Goal: Information Seeking & Learning: Check status

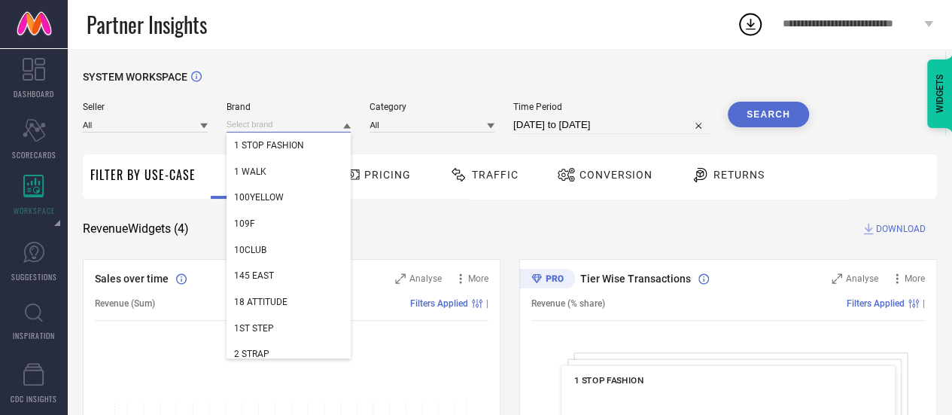
click at [306, 123] on input at bounding box center [289, 125] width 125 height 16
paste input "[PERSON_NAME]"
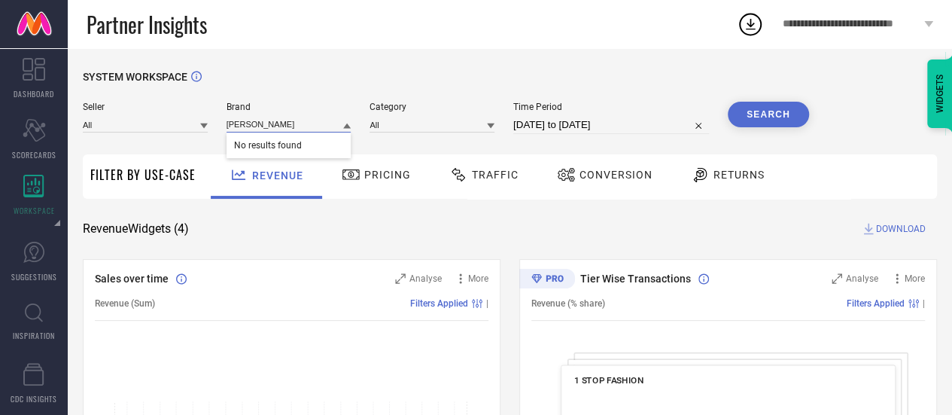
type input "[PERSON_NAME]"
click at [275, 126] on input "[PERSON_NAME]" at bounding box center [289, 125] width 125 height 16
click at [275, 126] on input at bounding box center [289, 125] width 125 height 16
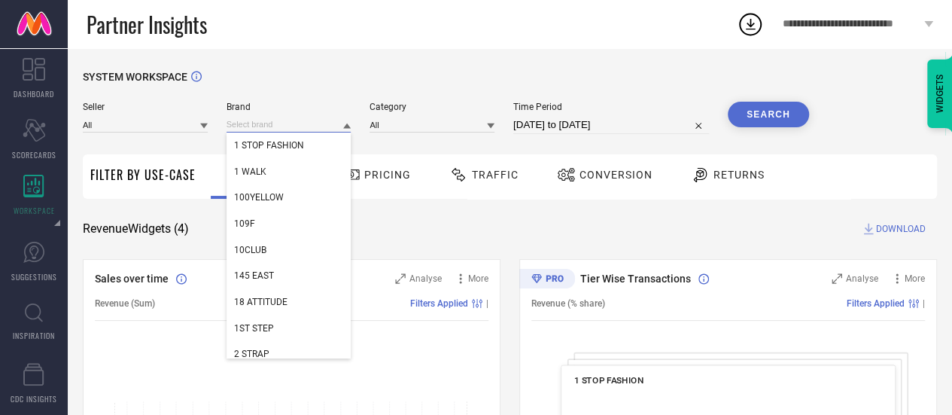
paste input "Fbella"
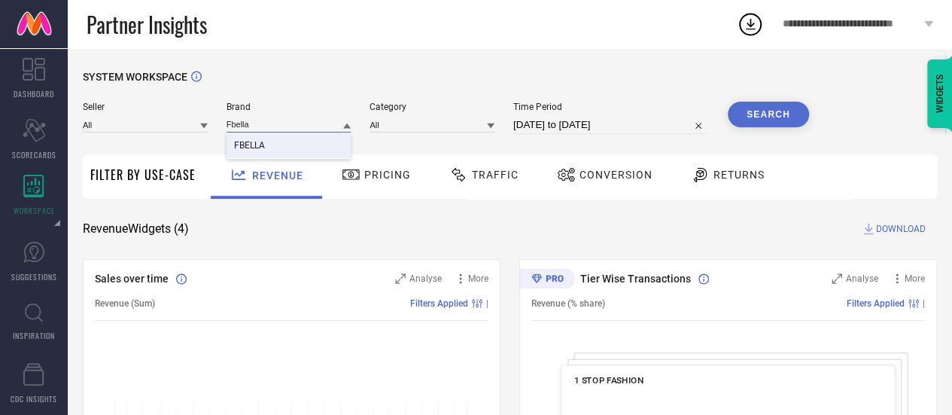
type input "Fbella"
click at [276, 139] on div "FBELLA" at bounding box center [289, 146] width 125 height 26
click at [396, 124] on input at bounding box center [432, 125] width 125 height 16
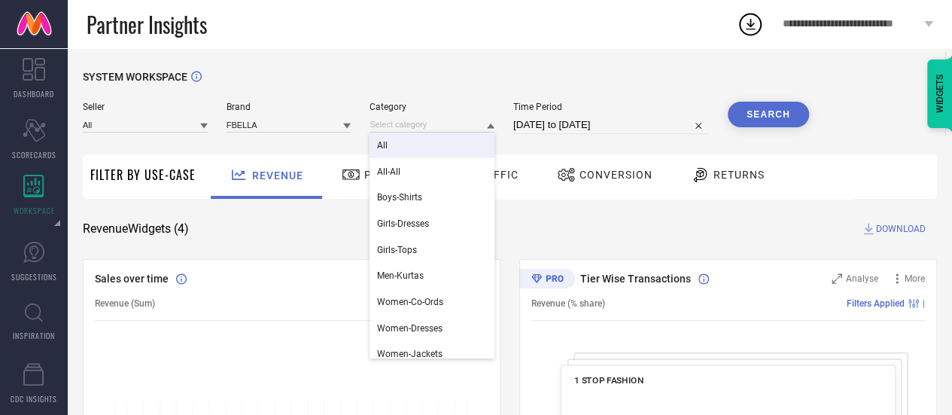
click at [396, 146] on div "All" at bounding box center [432, 146] width 125 height 26
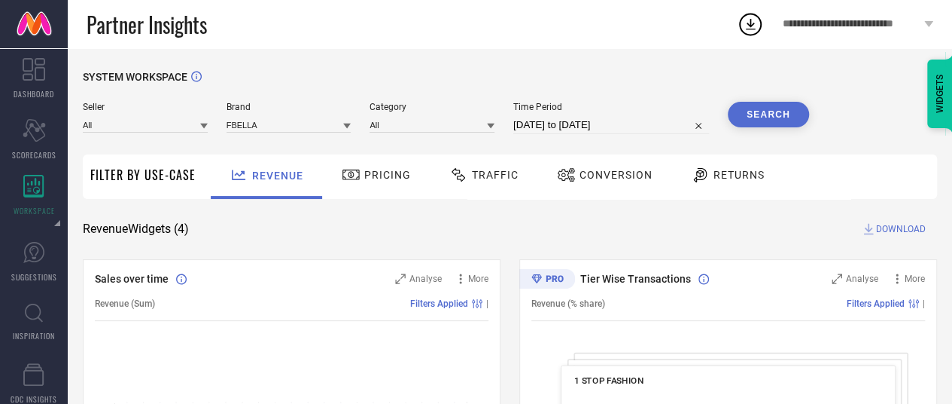
click at [532, 123] on input "[DATE] to [DATE]" at bounding box center [611, 125] width 196 height 18
select select "8"
select select "2025"
select select "9"
select select "2025"
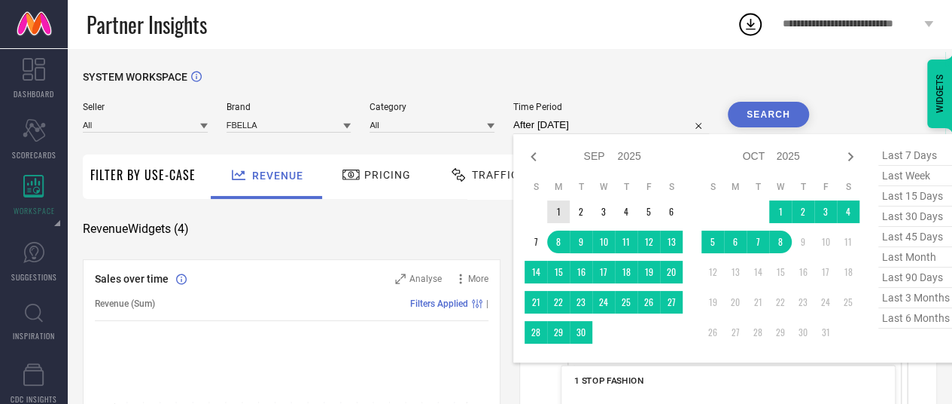
click at [557, 213] on td "1" at bounding box center [558, 211] width 23 height 23
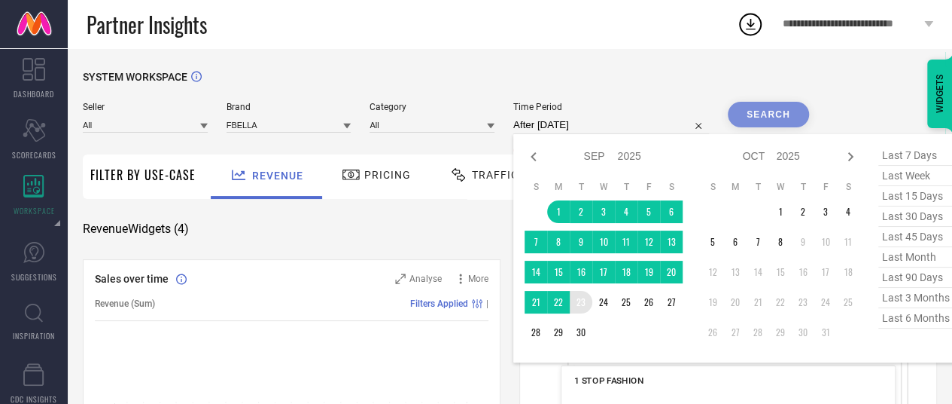
type input "[DATE] to [DATE]"
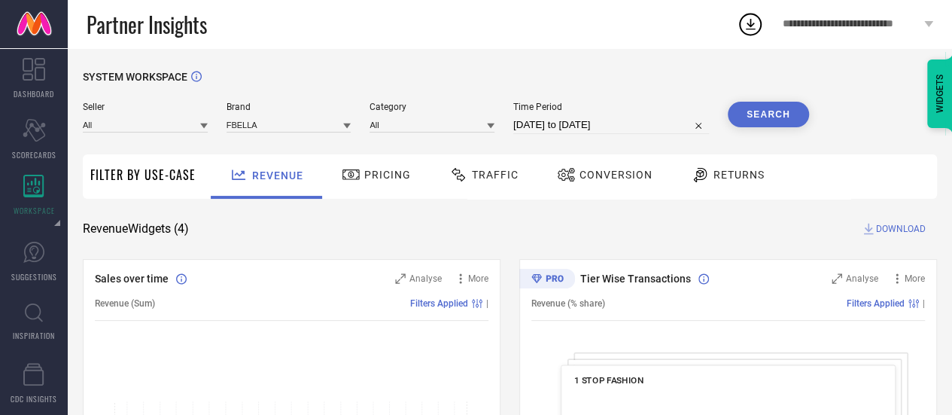
click at [767, 115] on button "Search" at bounding box center [768, 115] width 81 height 26
click at [676, 192] on div "Returns" at bounding box center [727, 176] width 111 height 44
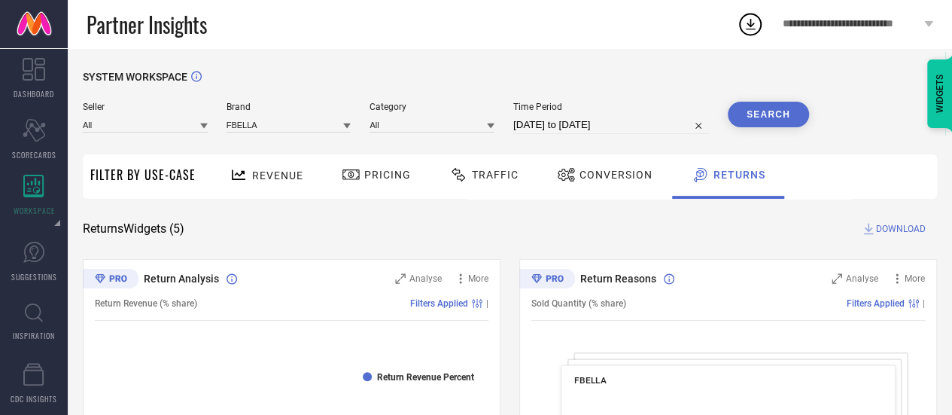
click at [282, 184] on div "Revenue" at bounding box center [266, 175] width 81 height 26
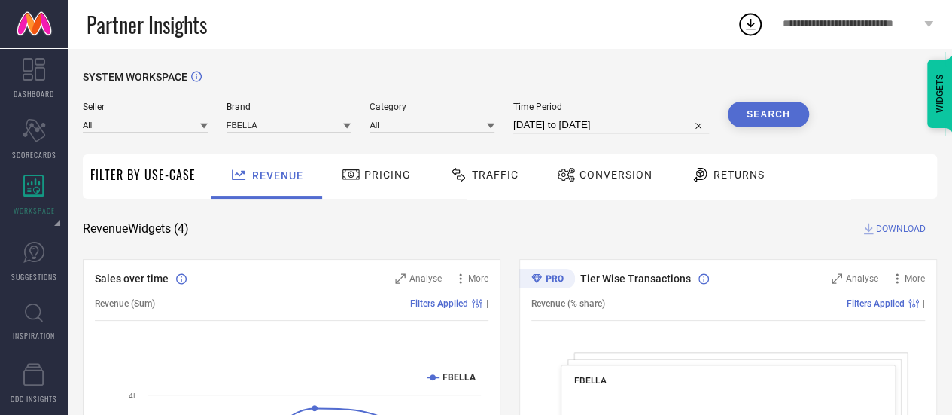
click at [890, 227] on span "DOWNLOAD" at bounding box center [901, 228] width 50 height 15
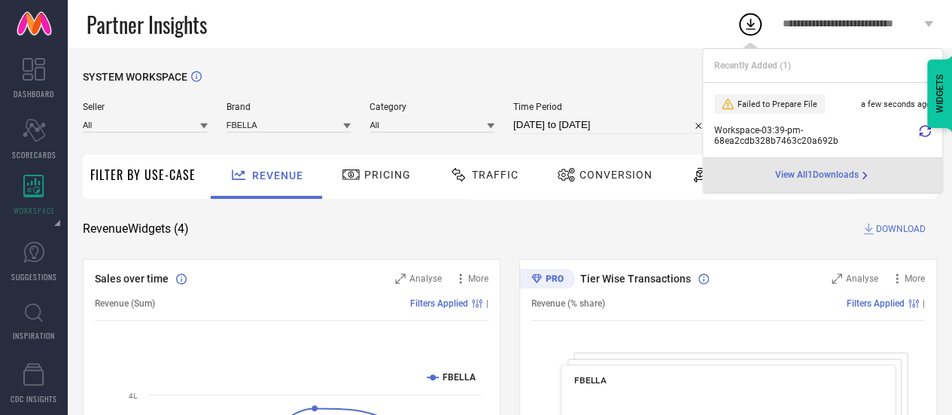
click at [925, 130] on icon at bounding box center [925, 131] width 12 height 12
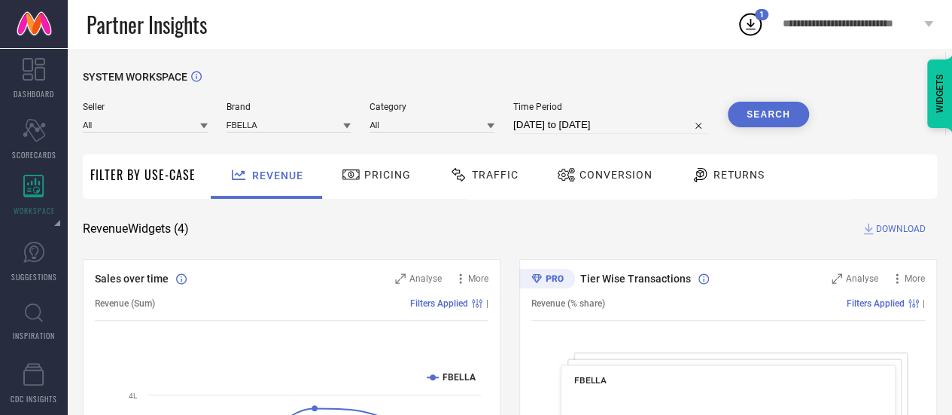
click at [751, 34] on circle at bounding box center [750, 24] width 21 height 21
click at [881, 226] on span "DOWNLOAD" at bounding box center [901, 228] width 50 height 15
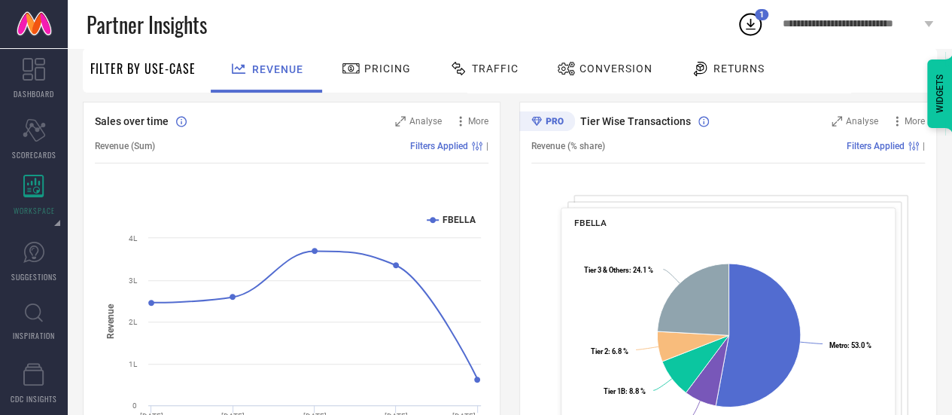
scroll to position [158, 0]
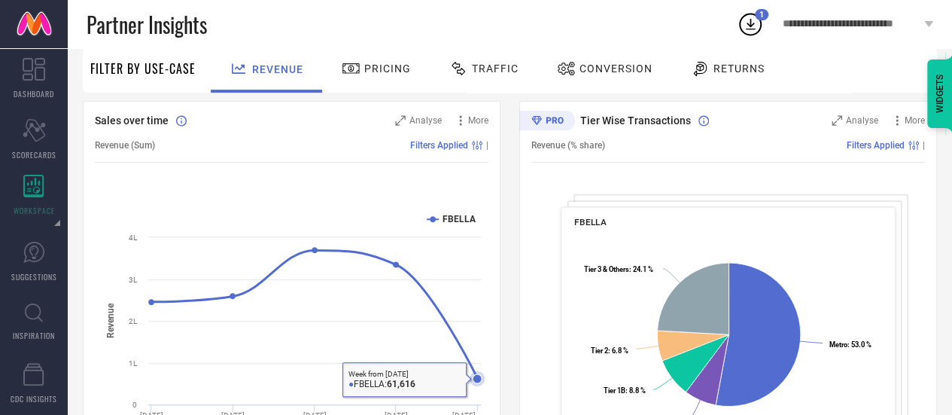
click at [482, 379] on icon at bounding box center [477, 377] width 9 height 9
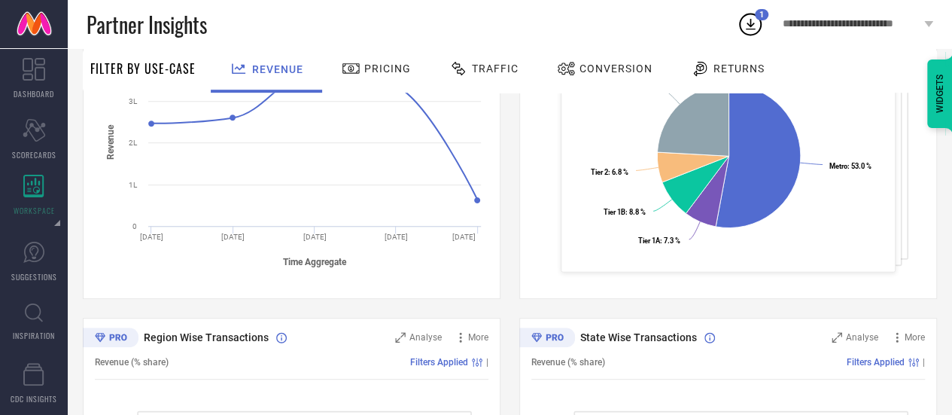
scroll to position [0, 0]
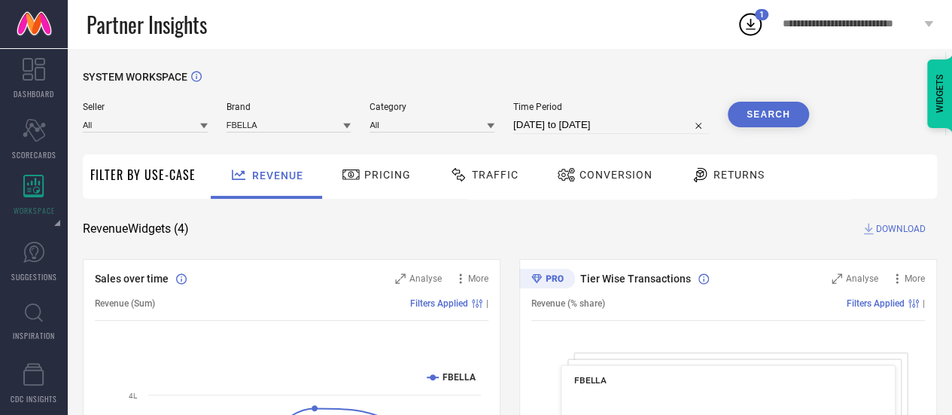
click at [877, 228] on span "DOWNLOAD" at bounding box center [901, 228] width 50 height 15
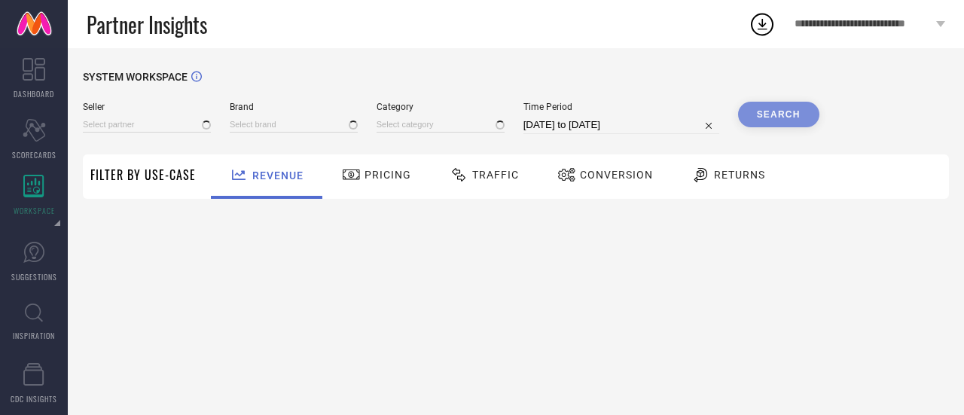
type input "All"
type input "1 STOP FASHION"
type input "All"
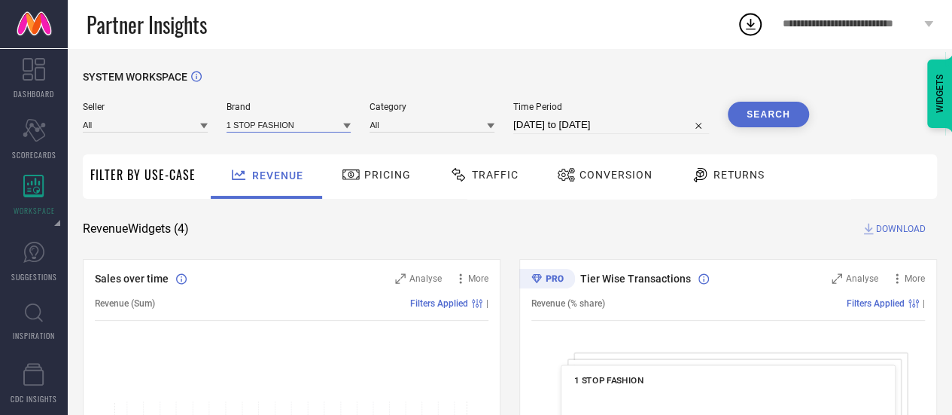
click at [300, 129] on input at bounding box center [289, 125] width 125 height 16
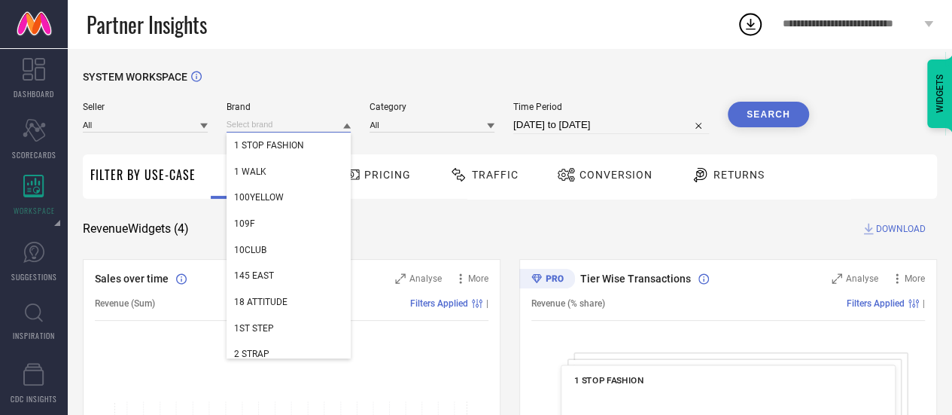
paste input "Fbella"
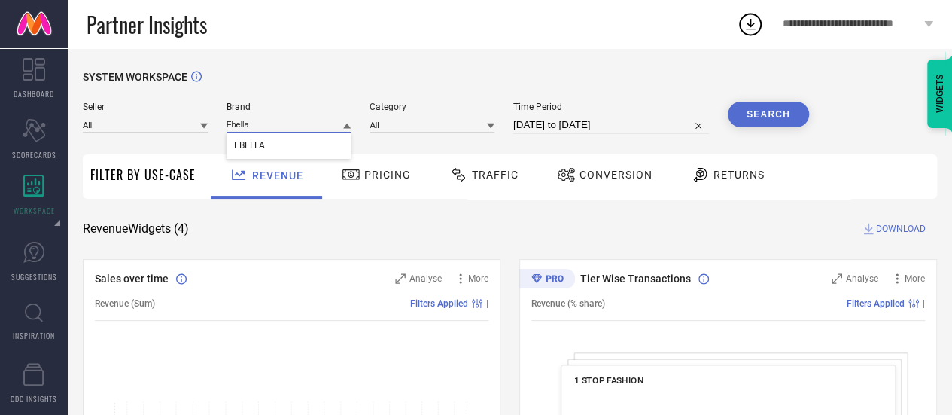
type input "Fbella"
click at [294, 141] on div "FBELLA" at bounding box center [289, 146] width 125 height 26
click at [399, 126] on input at bounding box center [432, 125] width 125 height 16
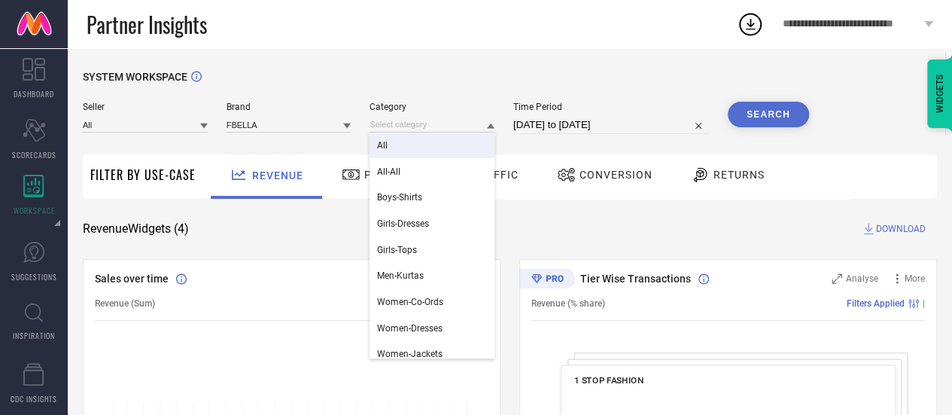
click at [399, 149] on div "All" at bounding box center [432, 146] width 125 height 26
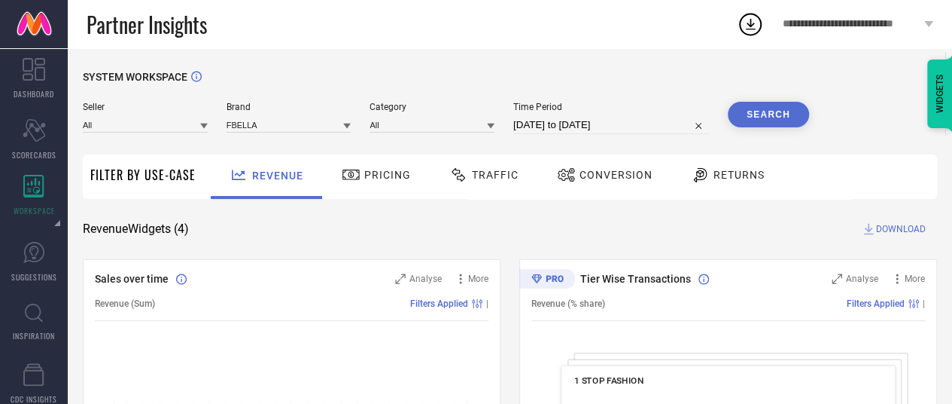
select select "8"
select select "2025"
select select "9"
select select "2025"
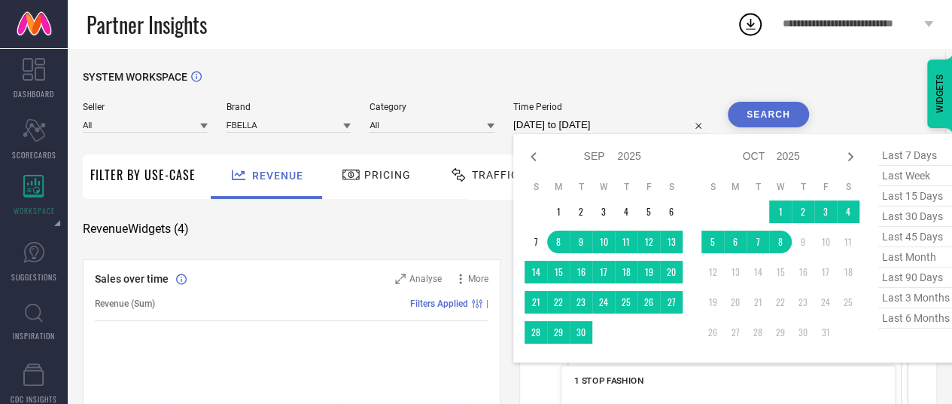
click at [581, 129] on input "[DATE] to [DATE]" at bounding box center [611, 125] width 196 height 18
click at [562, 209] on td "1" at bounding box center [558, 211] width 23 height 23
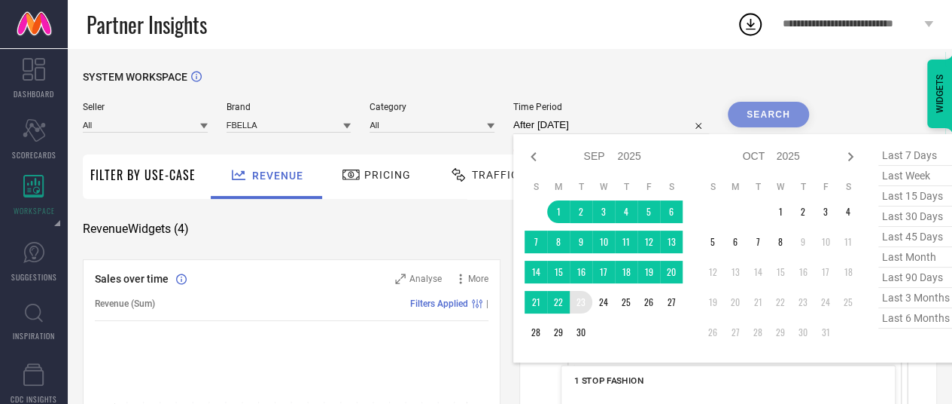
type input "[DATE] to [DATE]"
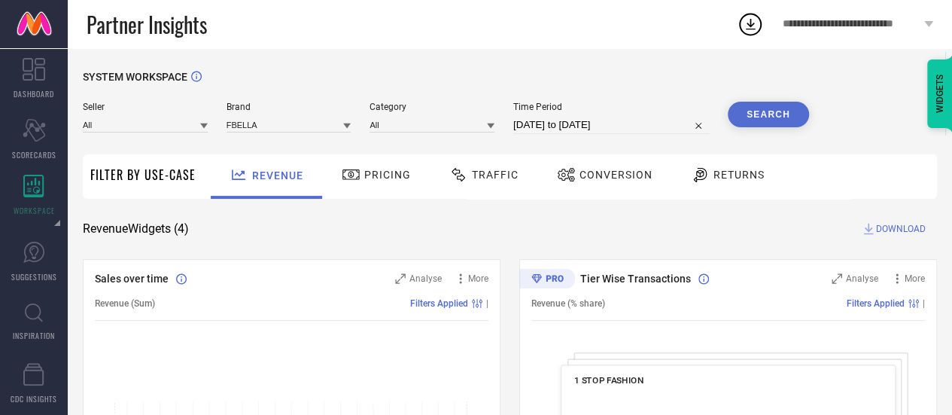
click at [763, 114] on button "Search" at bounding box center [768, 115] width 81 height 26
click at [875, 231] on icon at bounding box center [868, 228] width 15 height 15
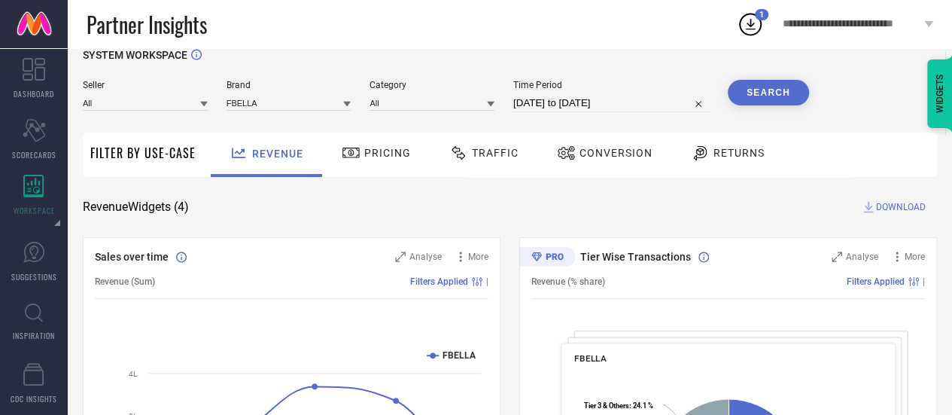
scroll to position [23, 0]
click at [881, 209] on span "DOWNLOAD" at bounding box center [901, 206] width 50 height 15
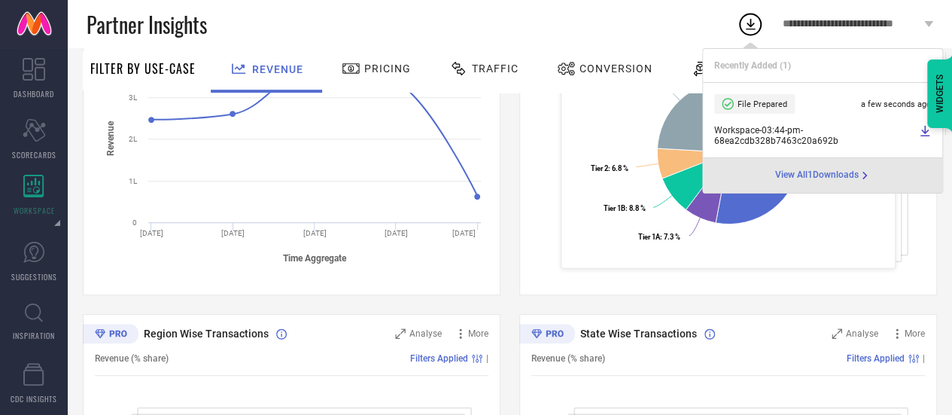
scroll to position [343, 0]
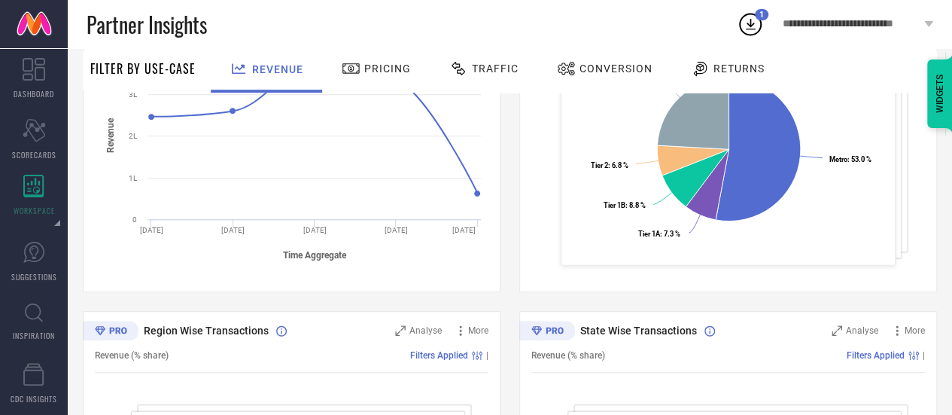
click at [491, 72] on span "Traffic" at bounding box center [495, 68] width 47 height 12
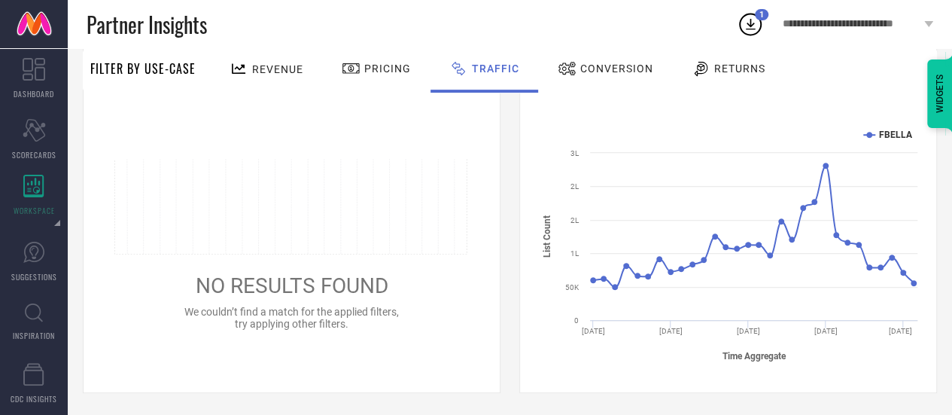
scroll to position [0, 0]
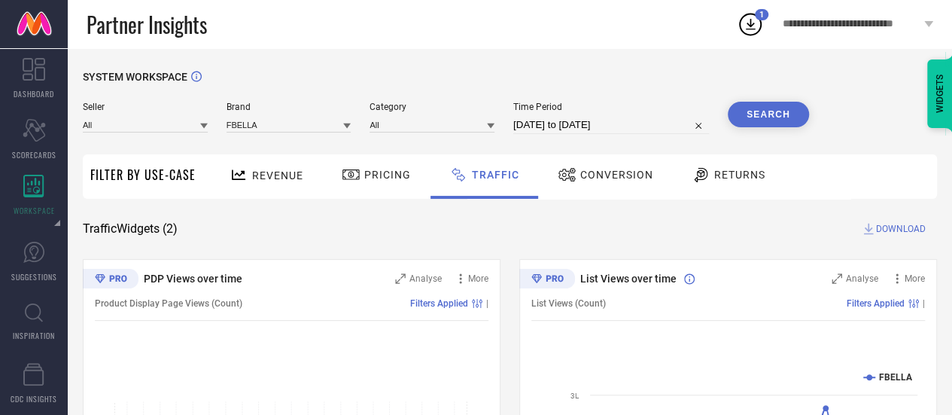
click at [603, 169] on span "Conversion" at bounding box center [616, 175] width 73 height 12
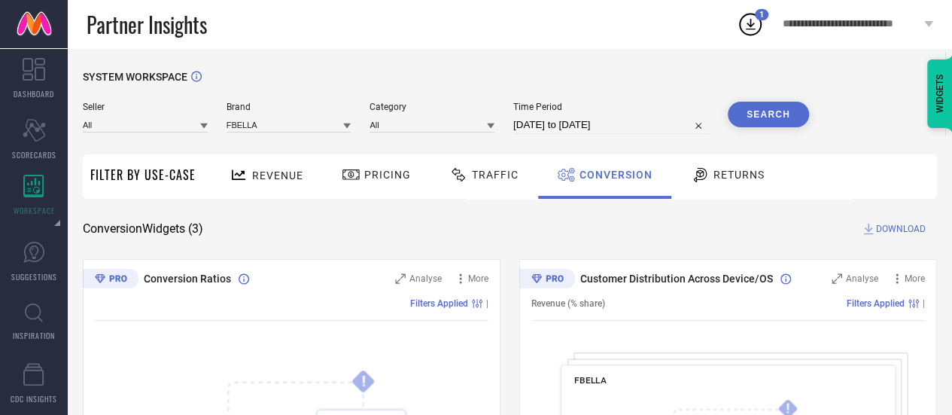
click at [878, 231] on span "DOWNLOAD" at bounding box center [901, 228] width 50 height 15
click at [745, 30] on icon at bounding box center [750, 24] width 27 height 27
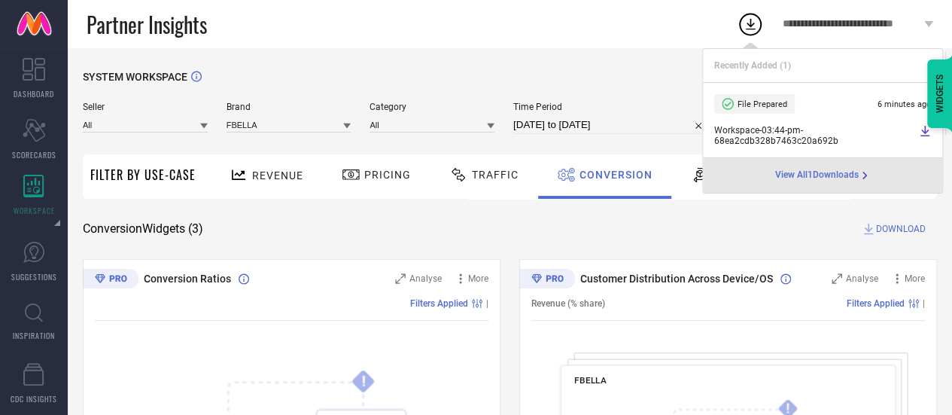
click at [923, 132] on icon at bounding box center [925, 131] width 9 height 11
click at [547, 87] on div "SYSTEM WORKSPACE" at bounding box center [510, 86] width 855 height 31
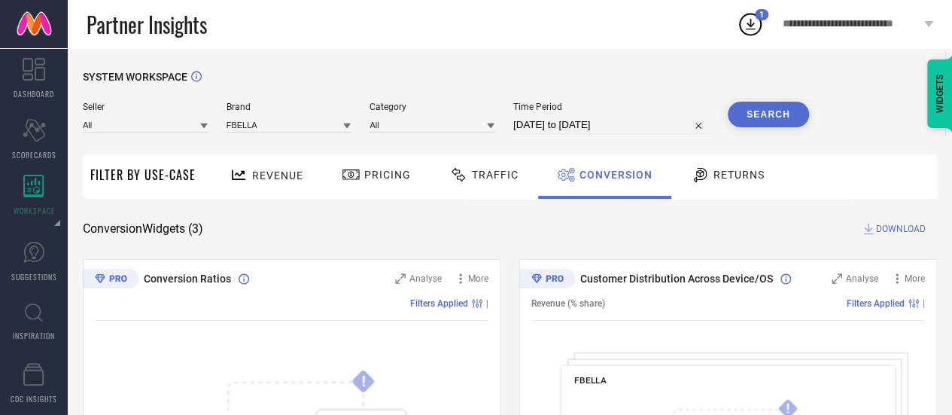
click at [754, 13] on icon at bounding box center [750, 24] width 27 height 27
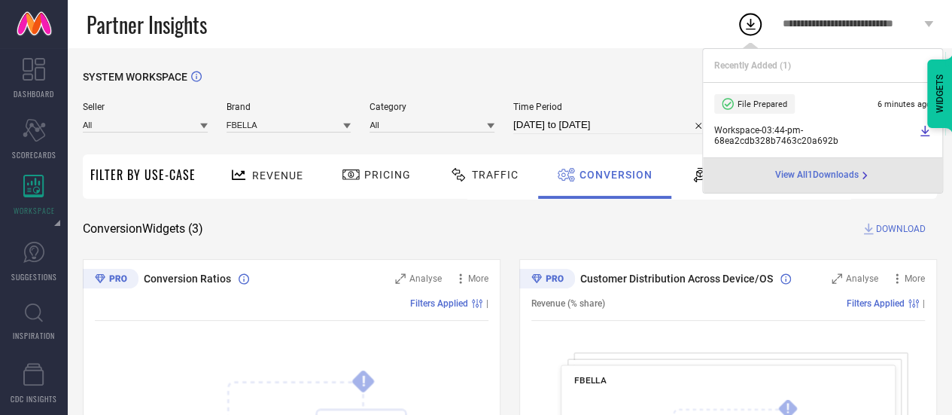
click at [837, 173] on span "View All 1 Downloads" at bounding box center [818, 175] width 84 height 12
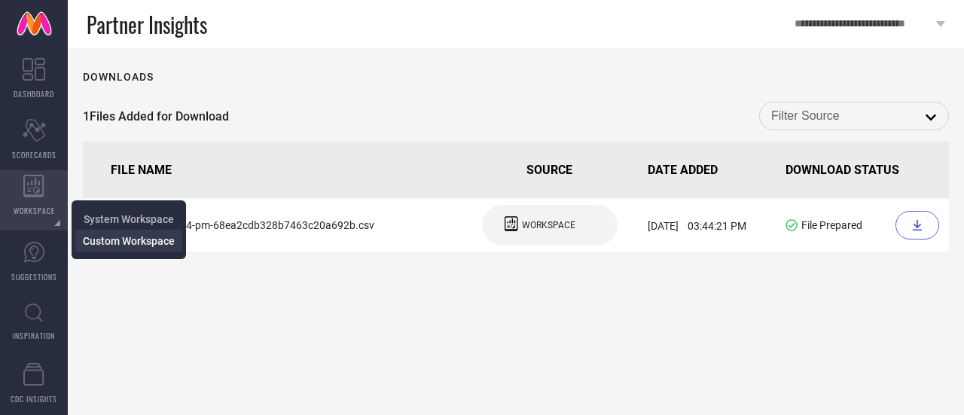
click at [96, 245] on span "Custom Workspace" at bounding box center [129, 241] width 92 height 12
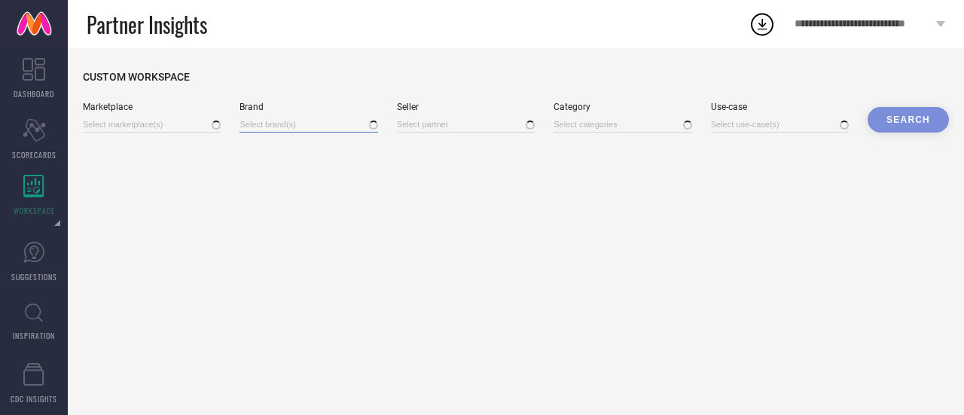
click at [252, 133] on input at bounding box center [308, 125] width 138 height 16
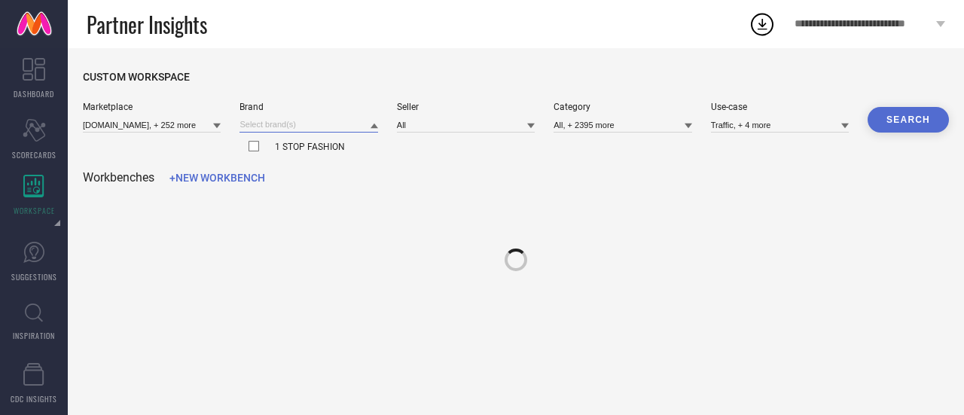
type input "10clubhomes.com, + 252 more"
type input "All"
type input "All, + 2395 more"
type input "Traffic, + 4 more"
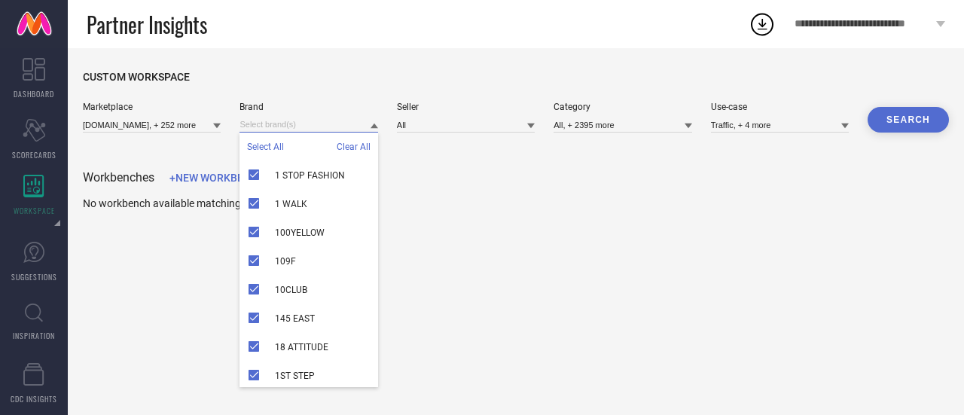
click at [255, 124] on input at bounding box center [308, 125] width 138 height 16
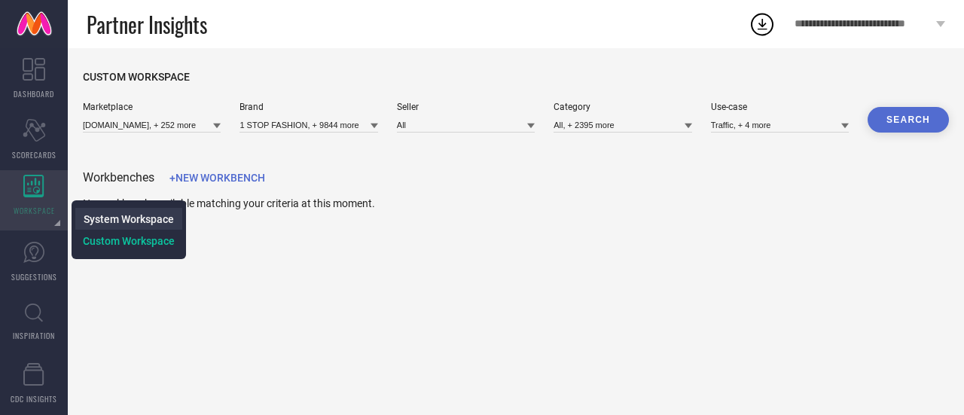
click at [96, 221] on span "System Workspace" at bounding box center [129, 219] width 90 height 12
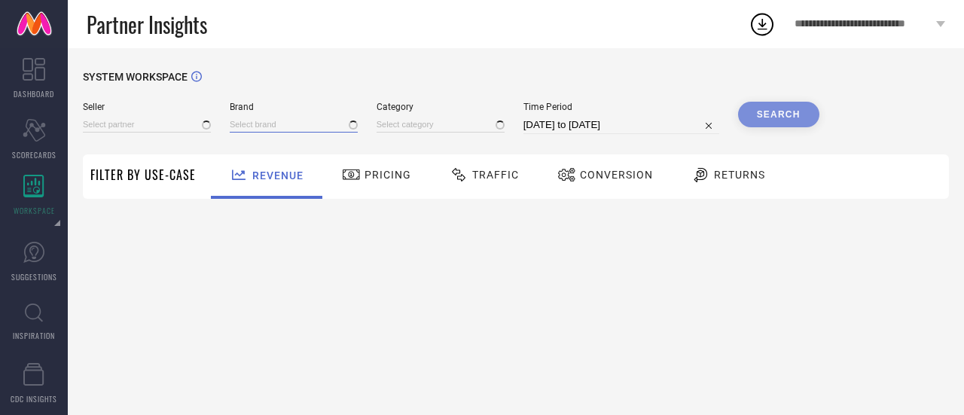
type input "All"
click at [244, 126] on input at bounding box center [294, 125] width 128 height 16
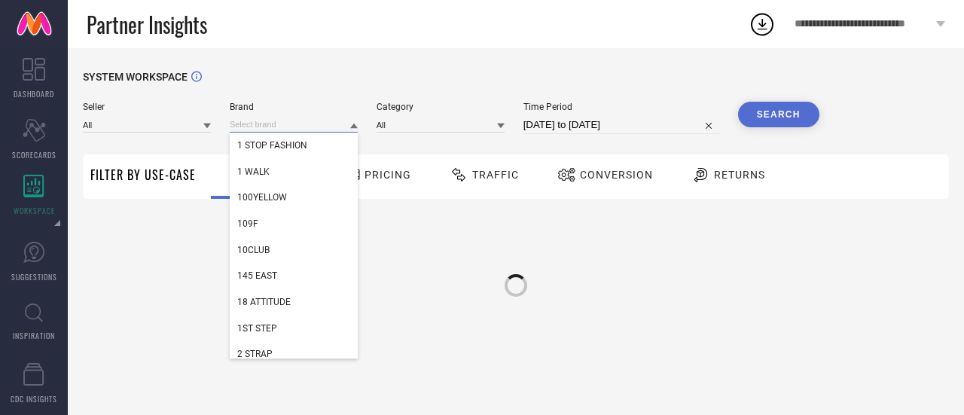
paste input "- Need to send style id wise data for degrowing."
type input "- Need to send style id wise data for degrowing."
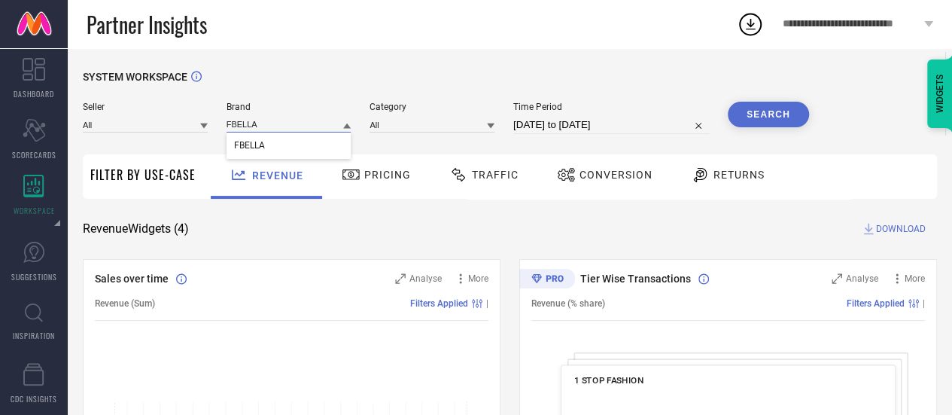
type input "FBELLA"
click at [254, 141] on span "FBELLA" at bounding box center [249, 145] width 31 height 11
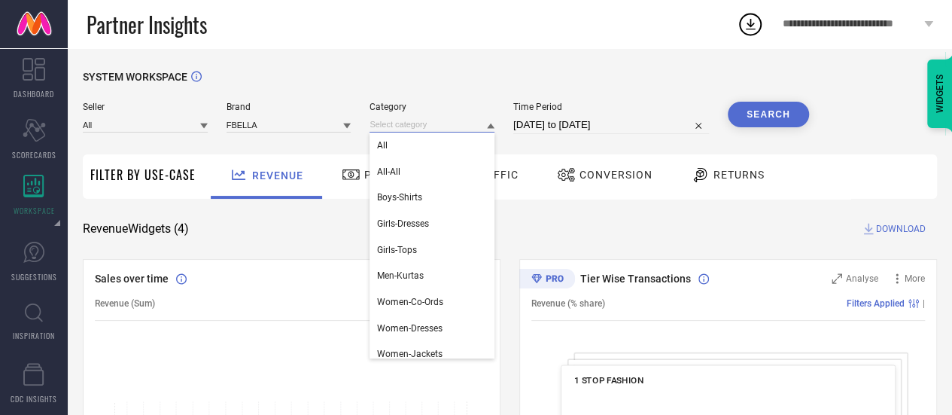
click at [399, 124] on input at bounding box center [432, 125] width 125 height 16
click at [405, 150] on div "All" at bounding box center [432, 146] width 125 height 26
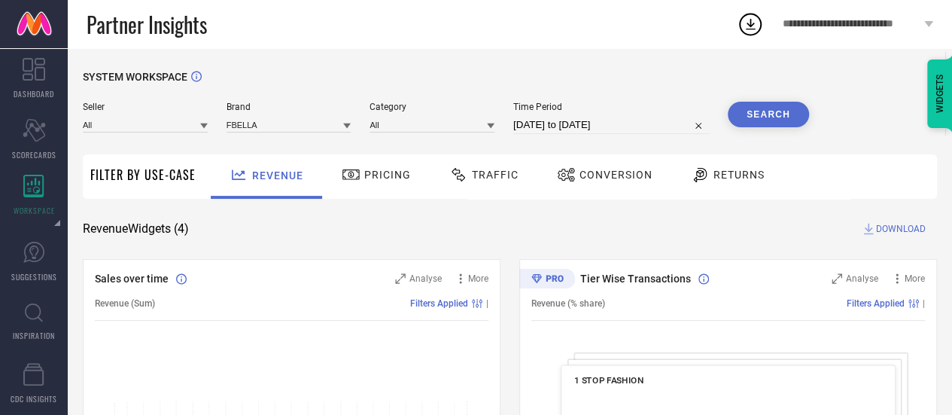
select select "8"
select select "2025"
select select "9"
select select "2025"
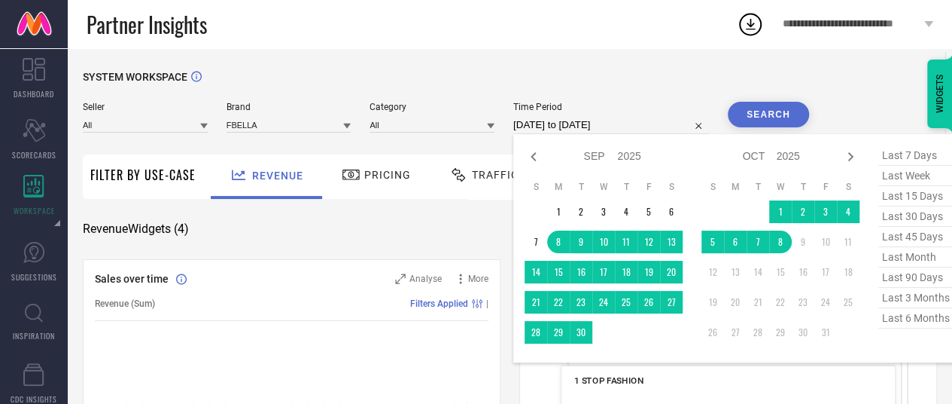
click at [532, 122] on input "[DATE] to [DATE]" at bounding box center [611, 125] width 196 height 18
click at [561, 209] on td "1" at bounding box center [558, 211] width 23 height 23
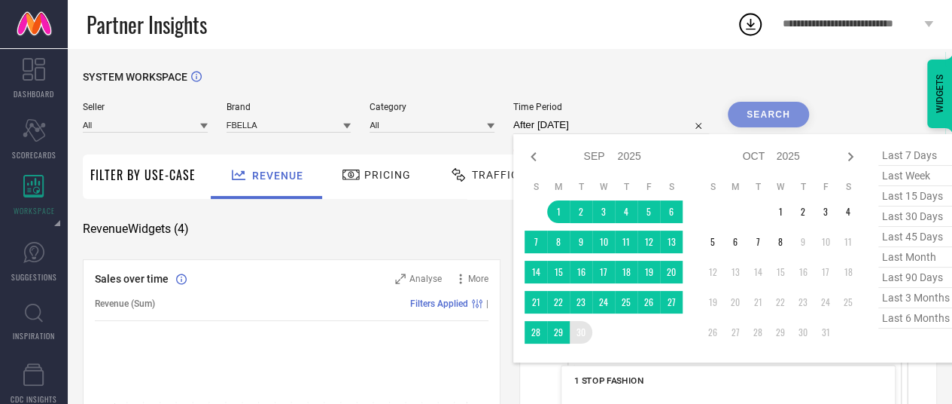
click at [587, 349] on table "S M T W T F S 1 2 3 4 5 6 7 8 9 10 11 12 13 14 15 16 17 18 19 20 21 22 23 24 25…" at bounding box center [604, 262] width 158 height 178
type input "[DATE] to [DATE]"
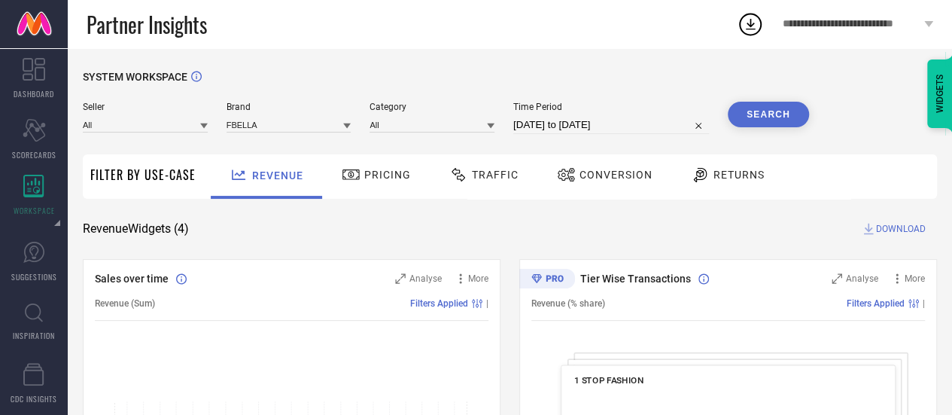
click at [792, 123] on button "Search" at bounding box center [768, 115] width 81 height 26
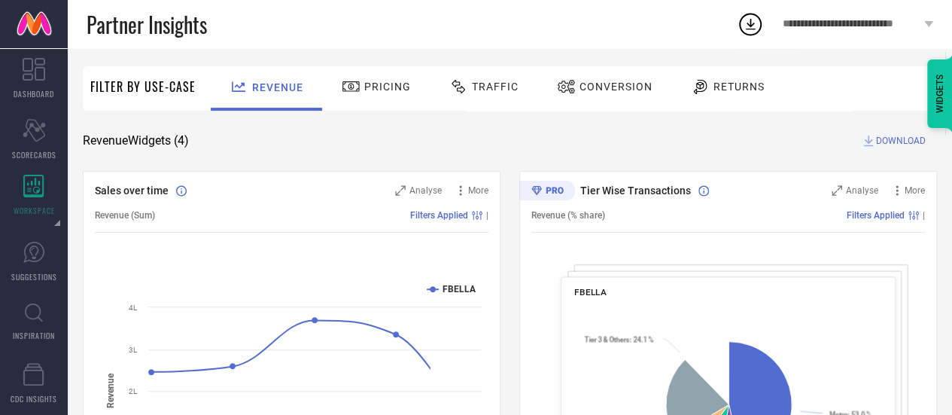
scroll to position [87, 0]
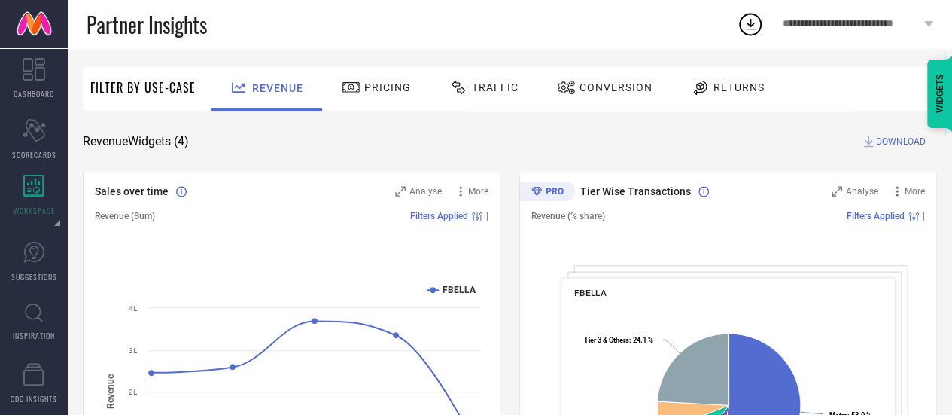
click at [615, 82] on span "Conversion" at bounding box center [616, 87] width 73 height 12
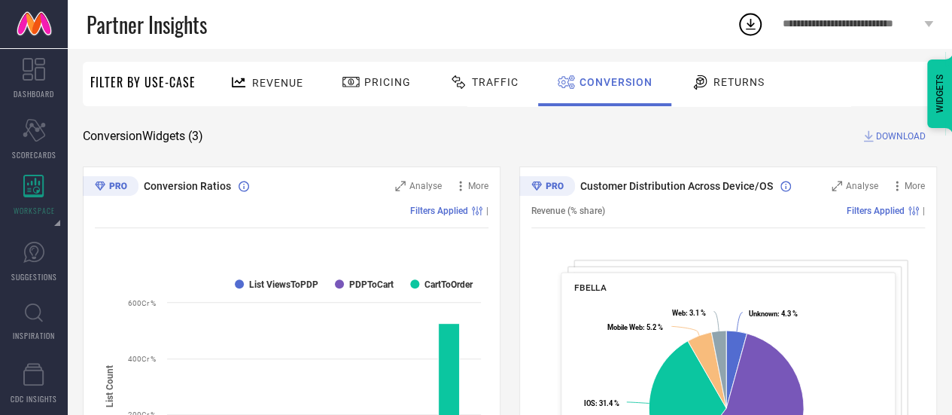
scroll to position [72, 0]
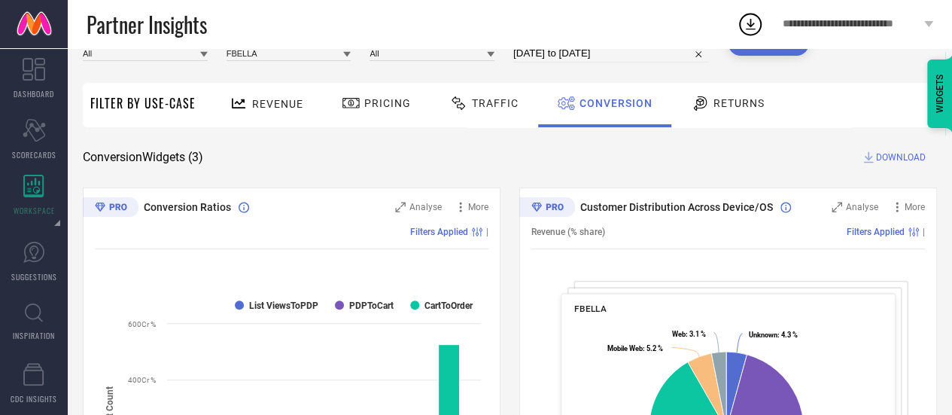
click at [886, 160] on span "DOWNLOAD" at bounding box center [901, 157] width 50 height 15
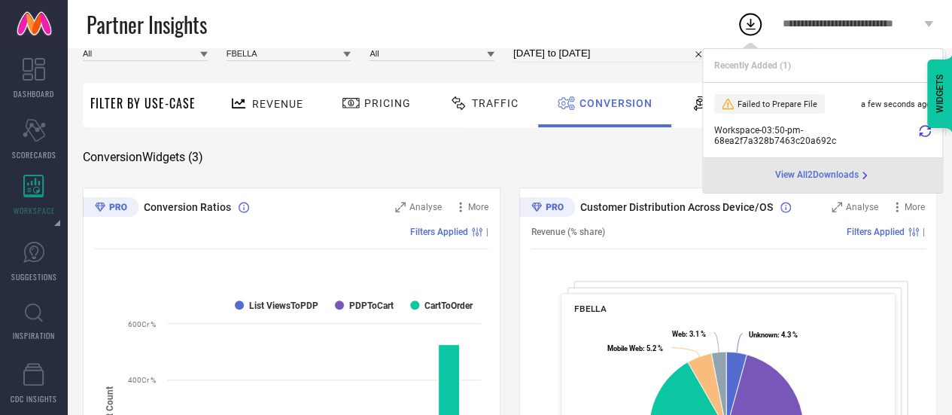
click at [919, 130] on icon at bounding box center [925, 131] width 12 height 12
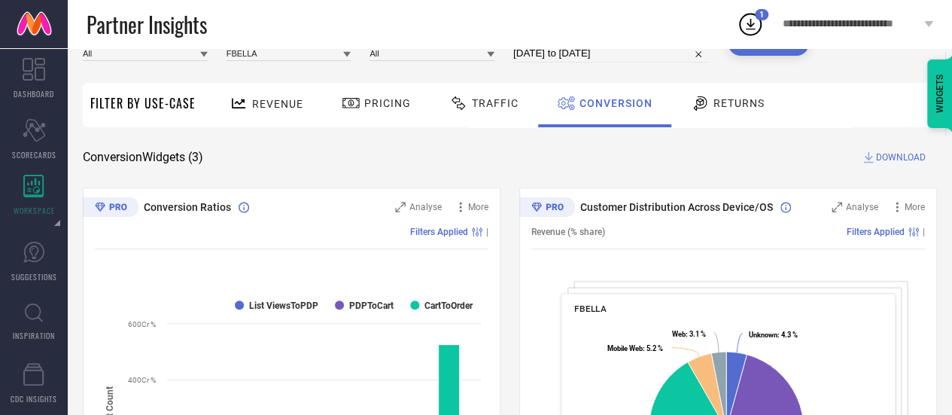
click at [748, 23] on icon at bounding box center [750, 24] width 27 height 27
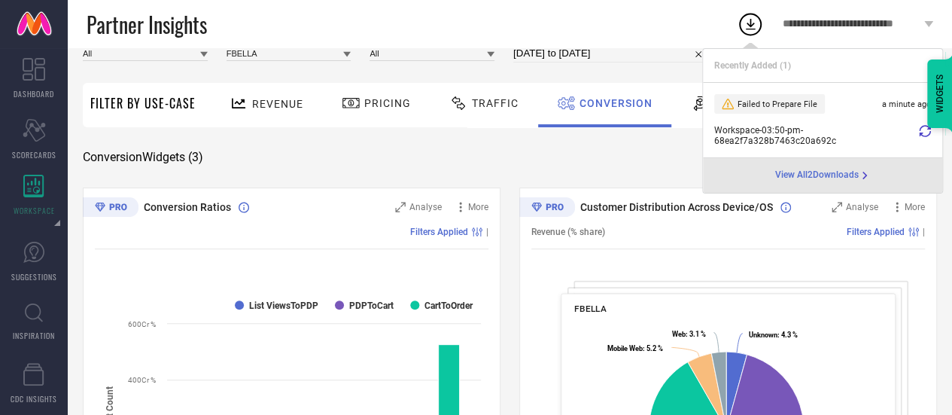
click at [922, 130] on icon at bounding box center [925, 131] width 12 height 12
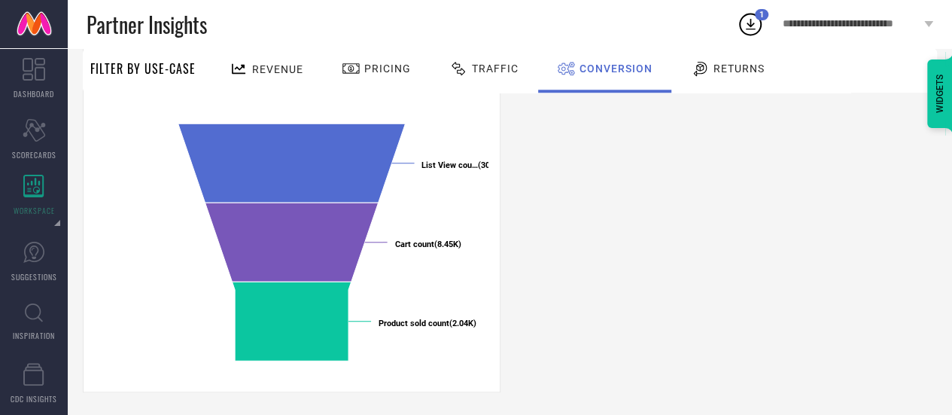
scroll to position [629, 0]
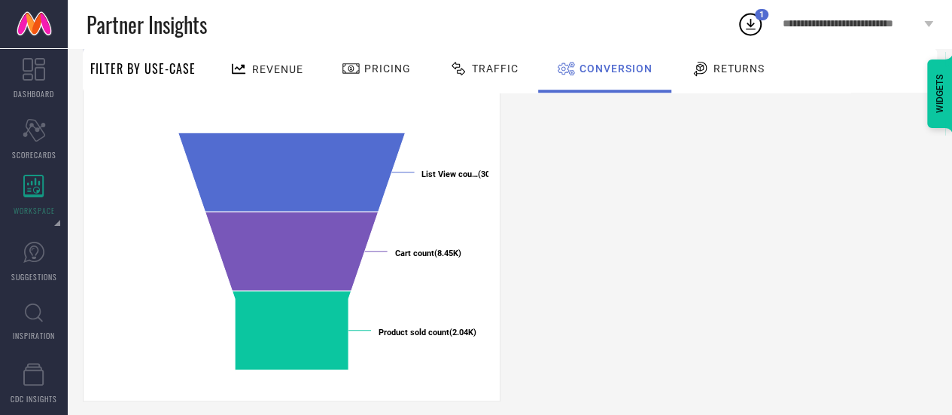
click at [272, 41] on div "Partner Insights" at bounding box center [412, 24] width 651 height 48
click at [272, 69] on span "Revenue" at bounding box center [277, 69] width 51 height 12
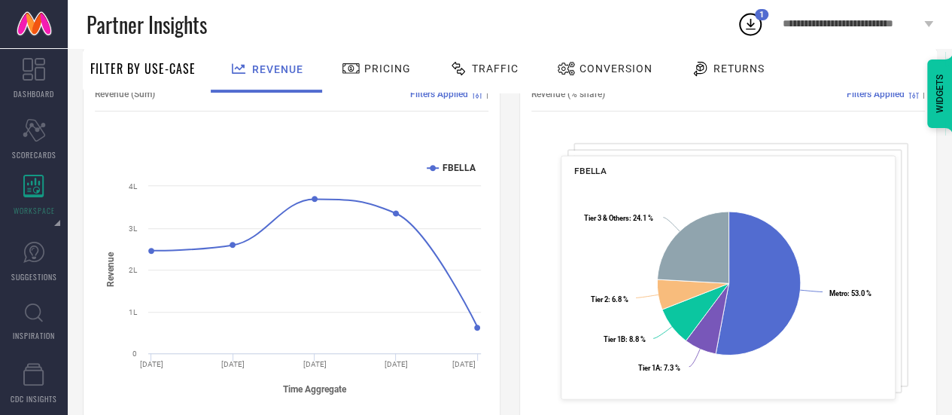
scroll to position [0, 0]
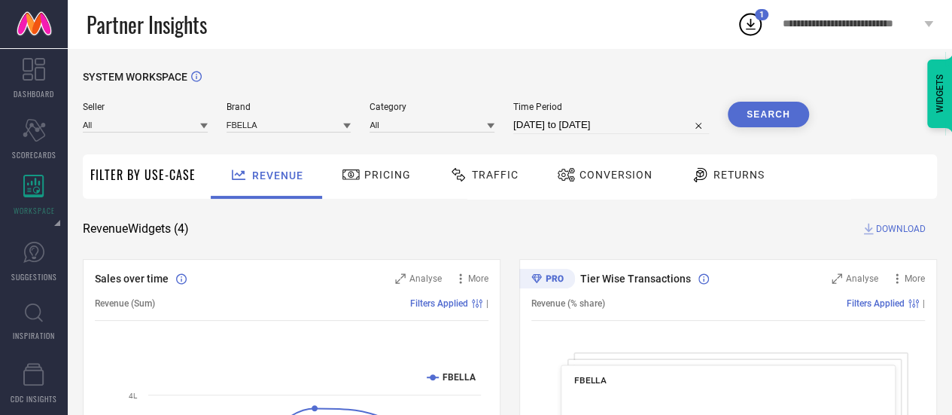
click at [316, 135] on div "Seller All Brand FBELLA Category All Time Period 01-09-2025 to 30-09-2025 Search" at bounding box center [446, 124] width 727 height 45
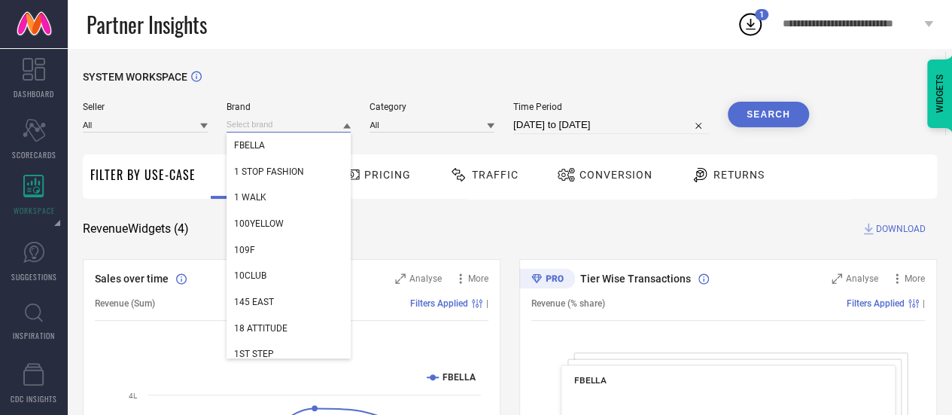
click at [309, 122] on input at bounding box center [289, 125] width 125 height 16
paste input "Funday Fashion"
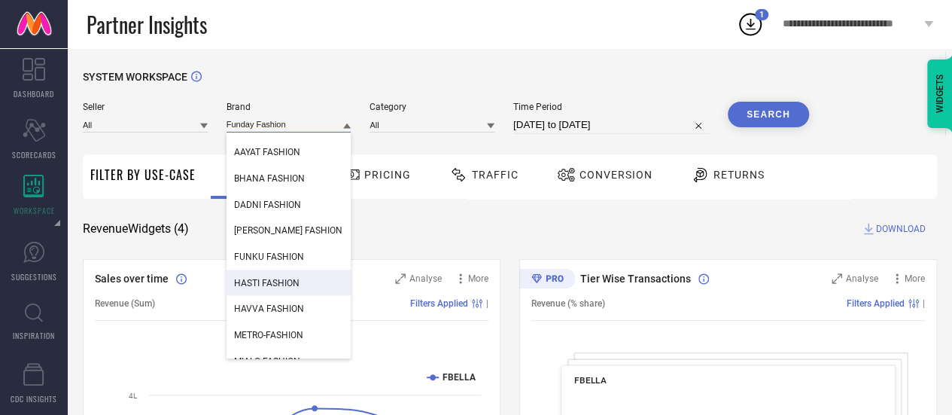
scroll to position [1456, 0]
type input "Funday Fashion"
click at [300, 128] on input "Funday Fashion" at bounding box center [289, 125] width 125 height 16
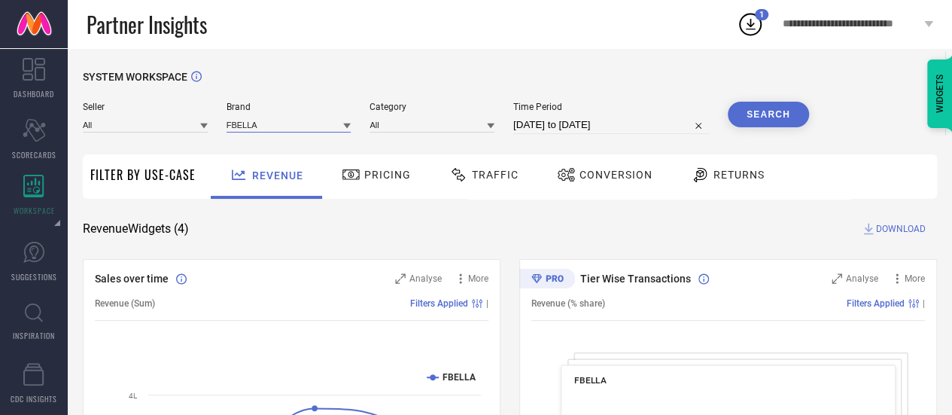
click at [300, 128] on input at bounding box center [289, 125] width 125 height 16
paste input "ZEUGEN"
type input "ZEUGE"
click at [306, 114] on div "Brand ZEUGE No results found" at bounding box center [289, 118] width 125 height 32
click at [306, 120] on input at bounding box center [289, 125] width 125 height 16
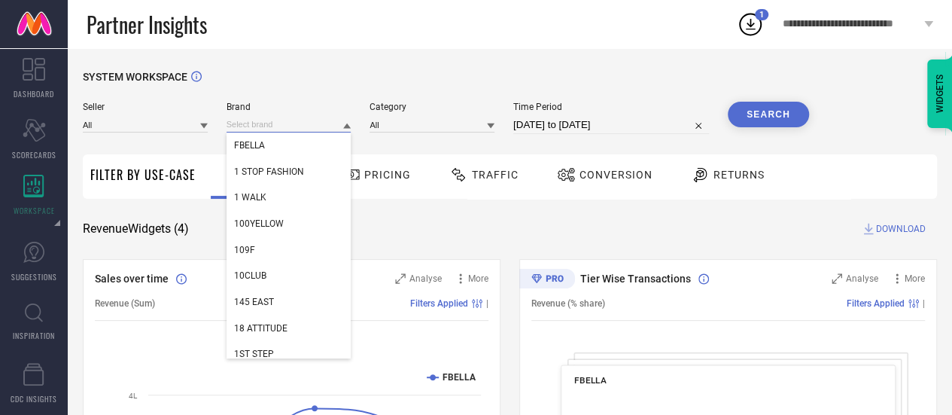
paste input "Sleek Italia"
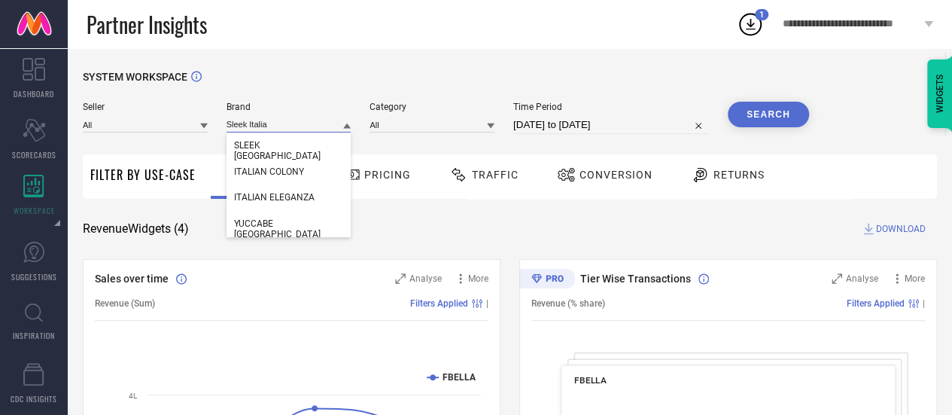
type input "Sleek Italia"
click at [306, 144] on div "SLEEK ITALIA" at bounding box center [289, 151] width 125 height 36
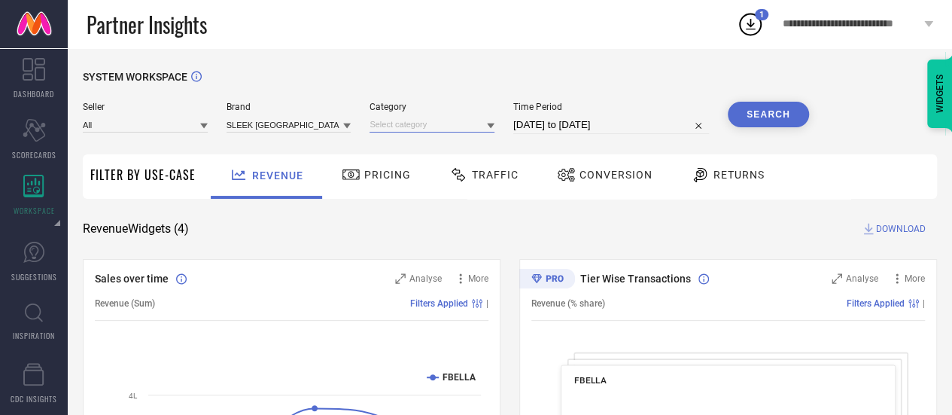
click at [408, 128] on input at bounding box center [432, 125] width 125 height 16
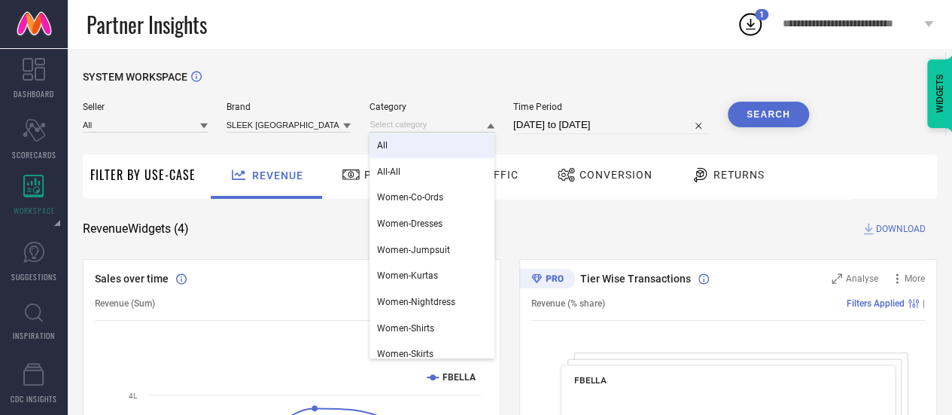
click at [412, 148] on div "All" at bounding box center [432, 146] width 125 height 26
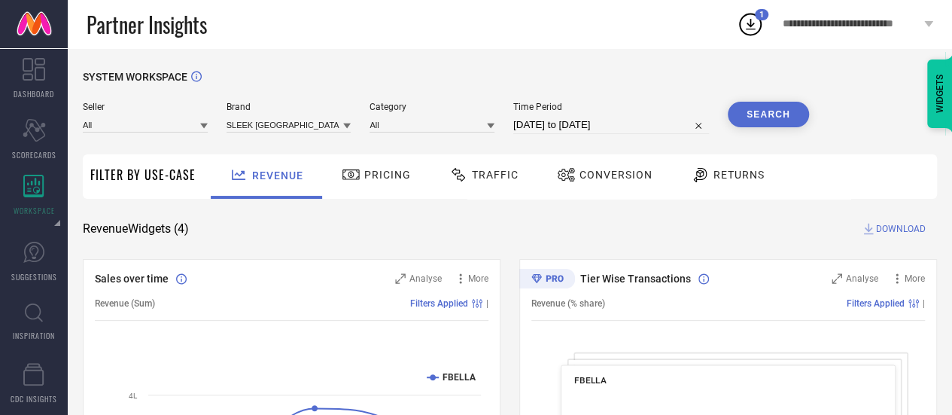
select select "8"
select select "2025"
select select "9"
select select "2025"
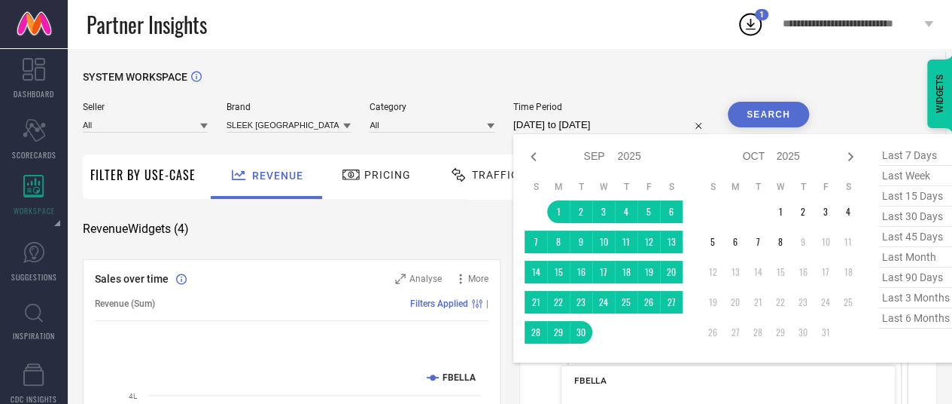
click at [553, 132] on input "[DATE] to [DATE]" at bounding box center [611, 125] width 196 height 18
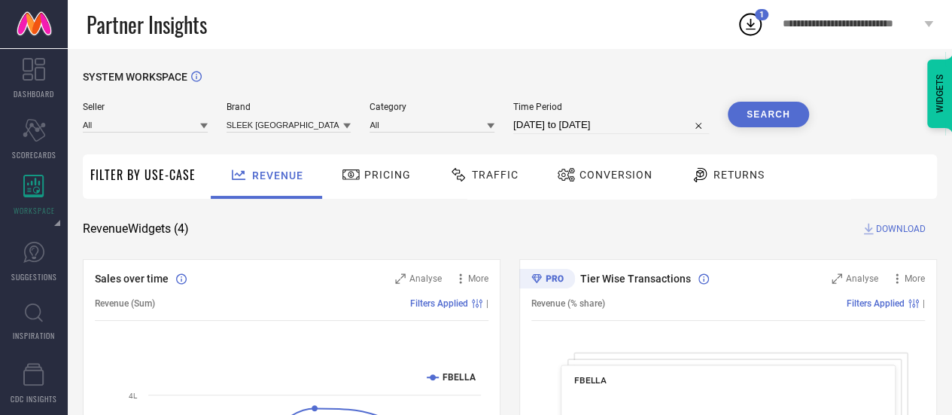
click at [771, 123] on button "Search" at bounding box center [768, 115] width 81 height 26
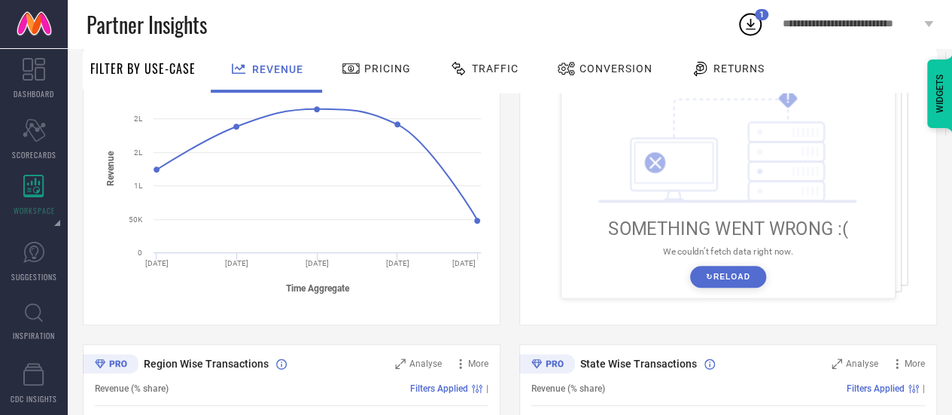
scroll to position [311, 0]
click at [706, 270] on button "↻ Reload" at bounding box center [728, 276] width 76 height 22
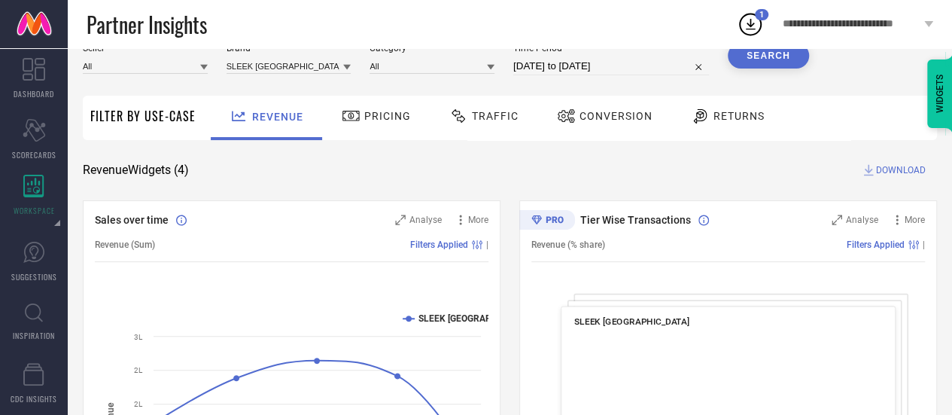
scroll to position [0, 0]
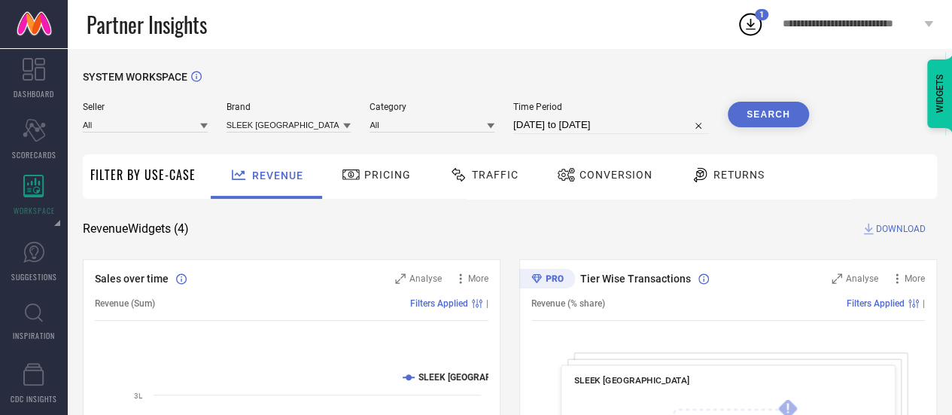
click at [593, 181] on span "Conversion" at bounding box center [616, 175] width 73 height 12
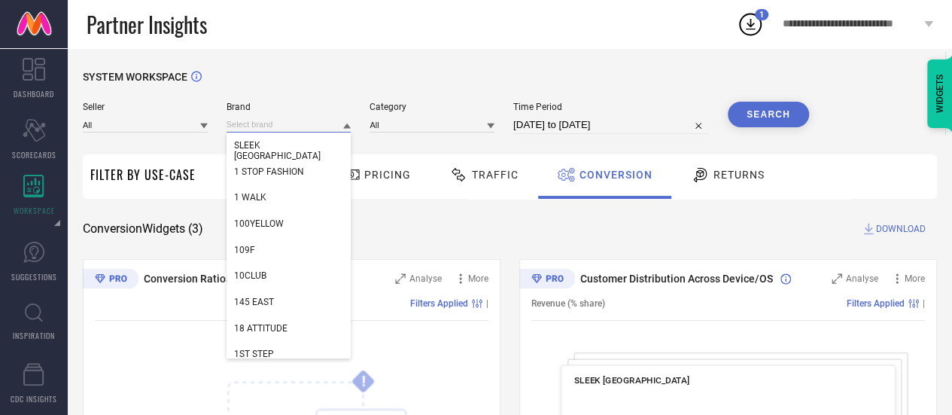
click at [280, 126] on input at bounding box center [289, 125] width 125 height 16
paste input "Wuxi"
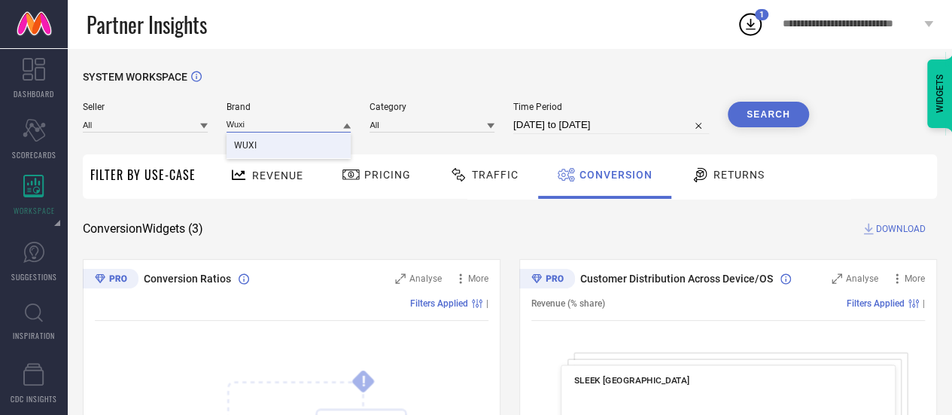
type input "Wuxi"
click at [285, 144] on div "WUXI" at bounding box center [289, 146] width 125 height 26
click at [470, 120] on input at bounding box center [432, 125] width 125 height 16
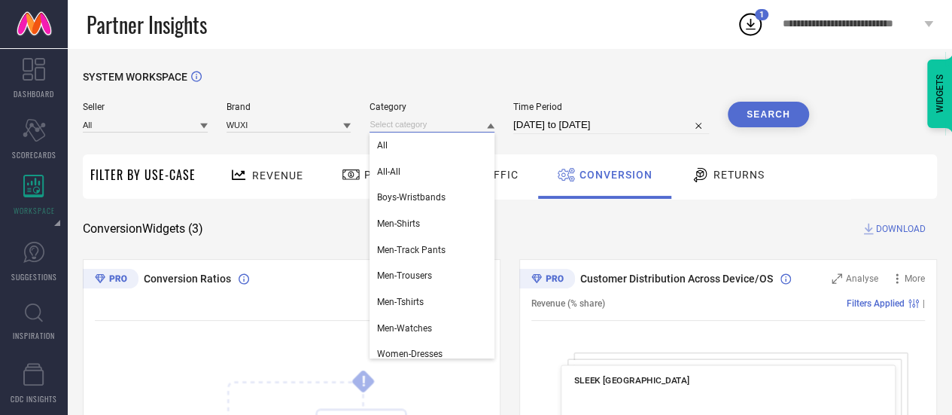
click at [417, 128] on input at bounding box center [432, 125] width 125 height 16
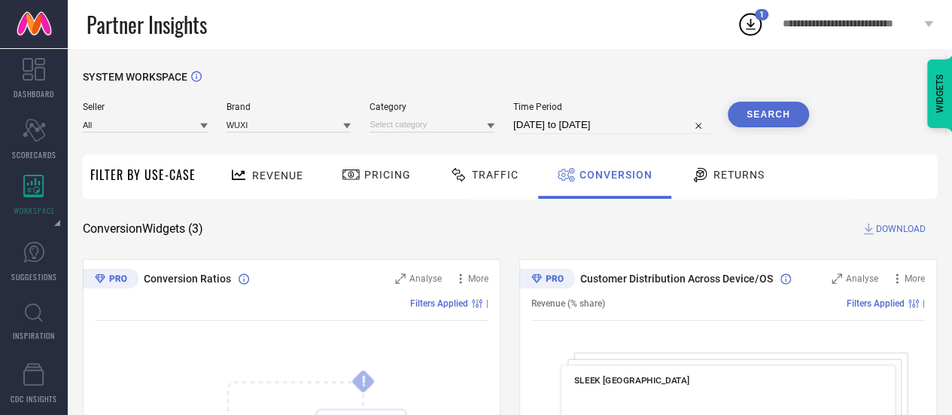
click at [413, 136] on div "Seller All Brand WUXI Category Time Period 01-09-2025 to 30-09-2025 Search" at bounding box center [446, 124] width 727 height 45
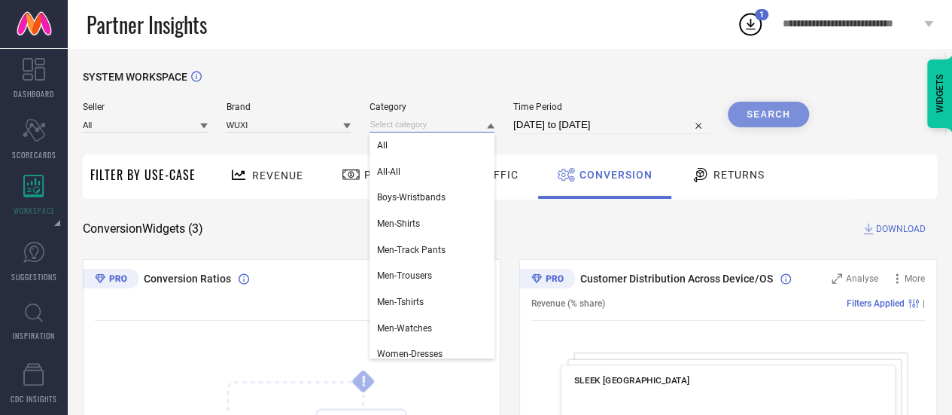
click at [406, 126] on input at bounding box center [432, 125] width 125 height 16
click at [407, 138] on div "All" at bounding box center [432, 146] width 125 height 26
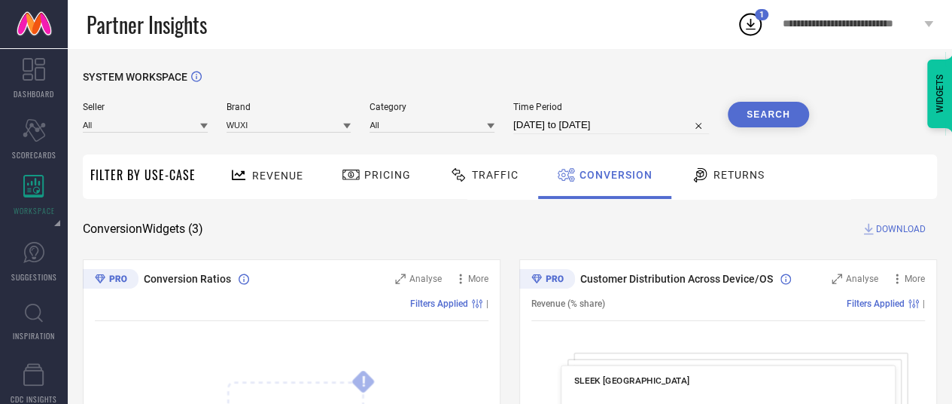
select select "8"
select select "2025"
select select "9"
select select "2025"
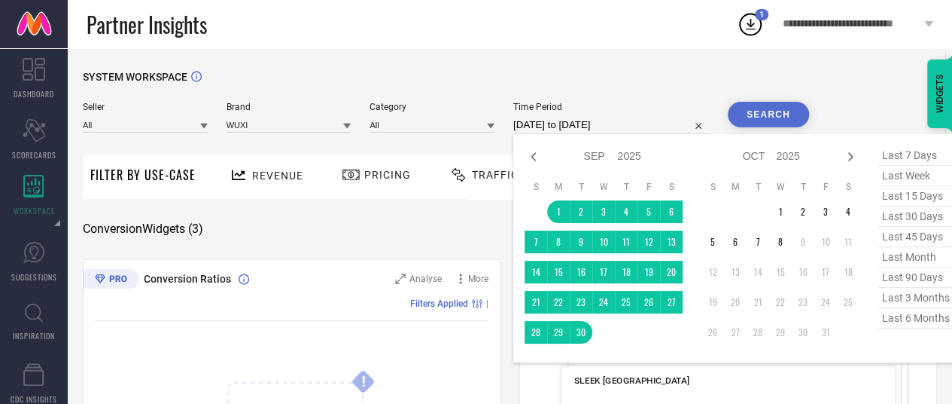
click at [622, 119] on input "[DATE] to [DATE]" at bounding box center [611, 125] width 196 height 18
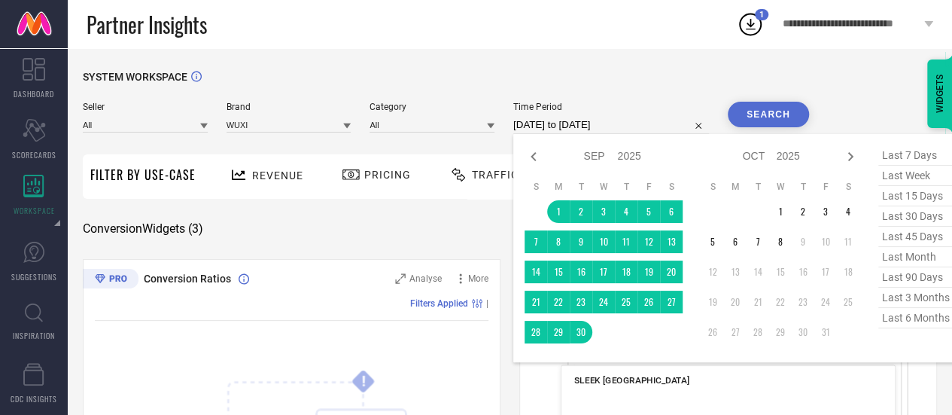
click at [753, 115] on button "Search" at bounding box center [768, 115] width 81 height 26
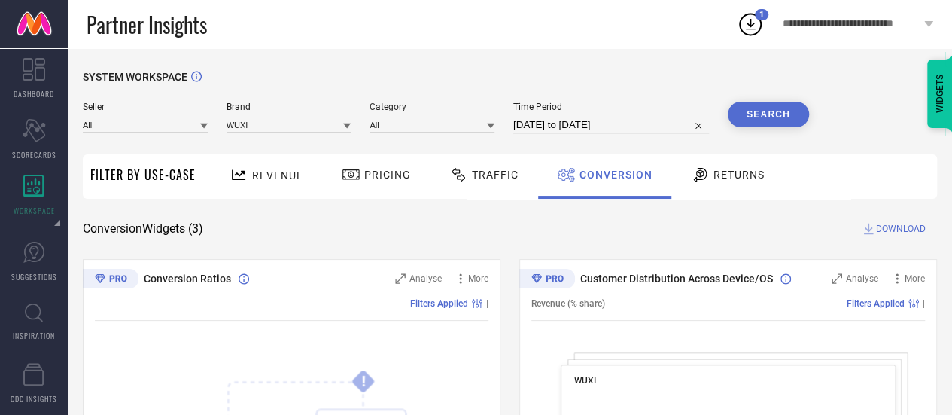
click at [280, 177] on span "Revenue" at bounding box center [277, 175] width 51 height 12
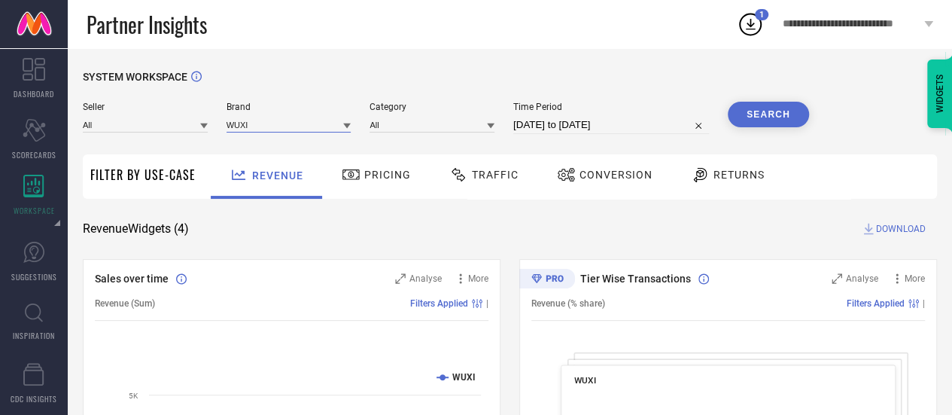
click at [280, 123] on input at bounding box center [289, 125] width 125 height 16
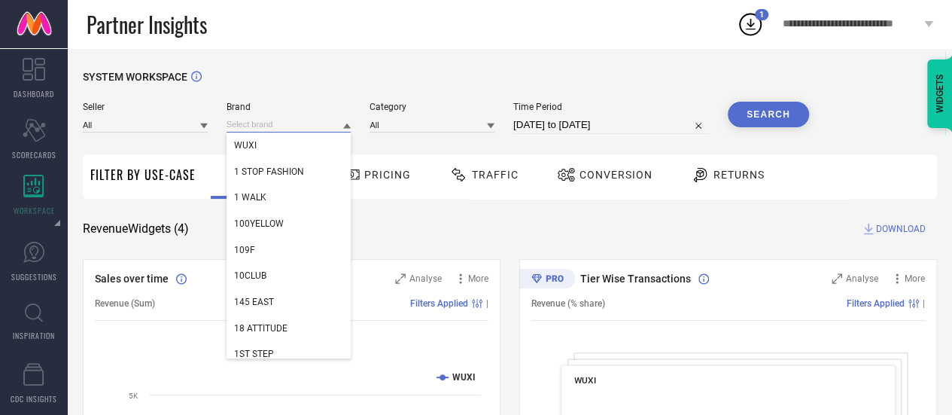
paste input "INDOPHILIA"
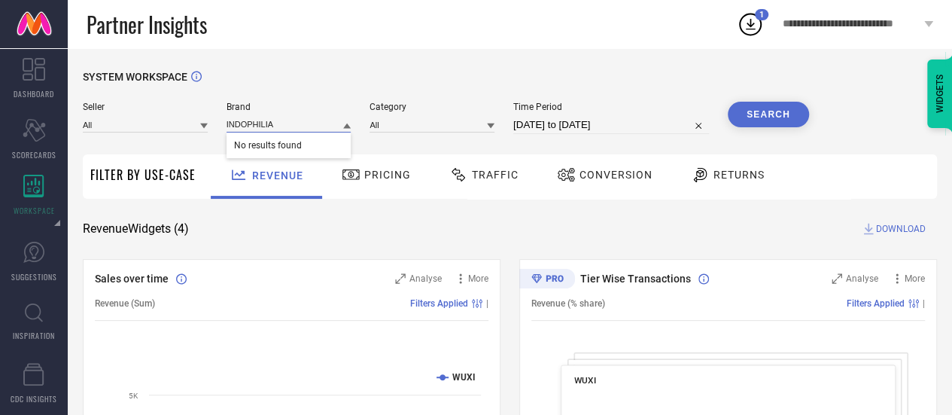
type input "INDOPHILIA"
click at [294, 125] on input "INDOPHILIA" at bounding box center [289, 125] width 125 height 16
click at [294, 125] on input at bounding box center [289, 125] width 125 height 16
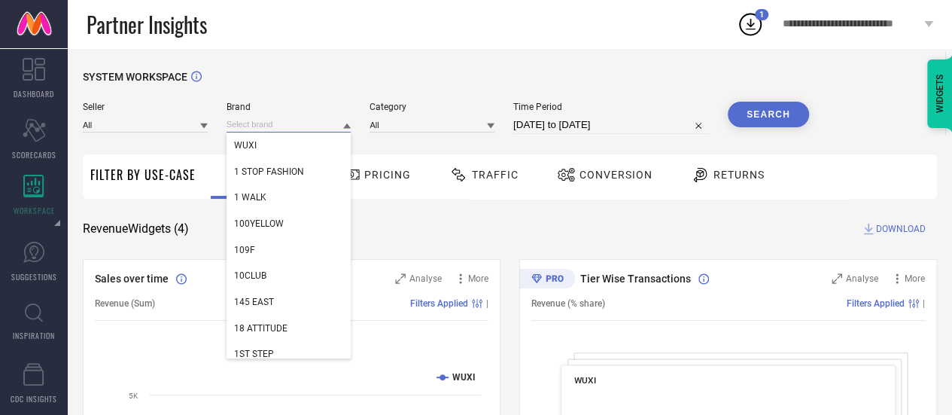
paste input "DRESOUL"
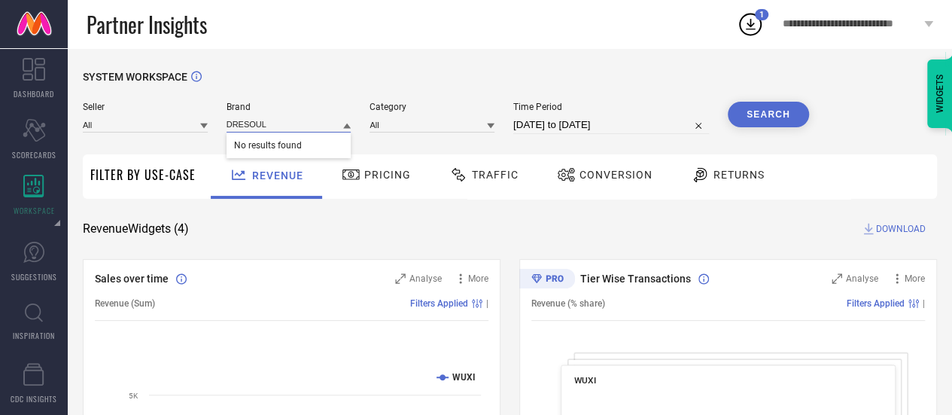
type input "DRESOUL"
click at [288, 124] on input "DRESOUL" at bounding box center [289, 125] width 125 height 16
click at [288, 124] on input at bounding box center [289, 125] width 125 height 16
paste input "SUMAVI-FASHION"
type input "SUMAVI-FASHION"
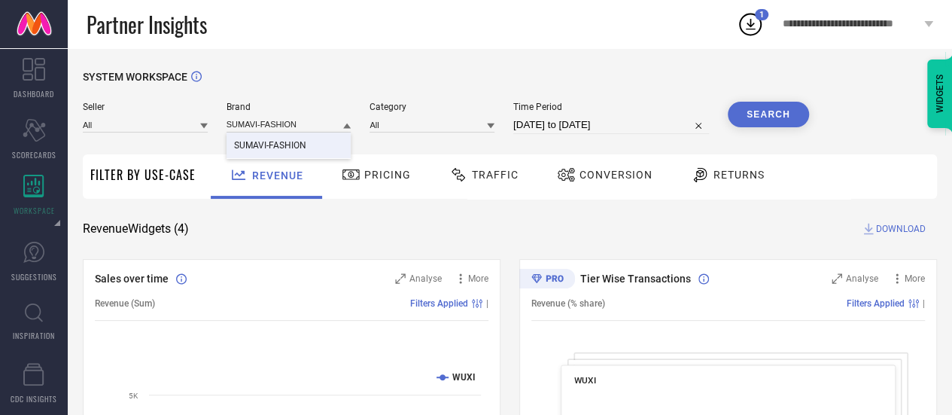
click at [288, 141] on div "SUMAVI-FASHION" at bounding box center [289, 146] width 125 height 26
click at [455, 126] on input at bounding box center [432, 125] width 125 height 16
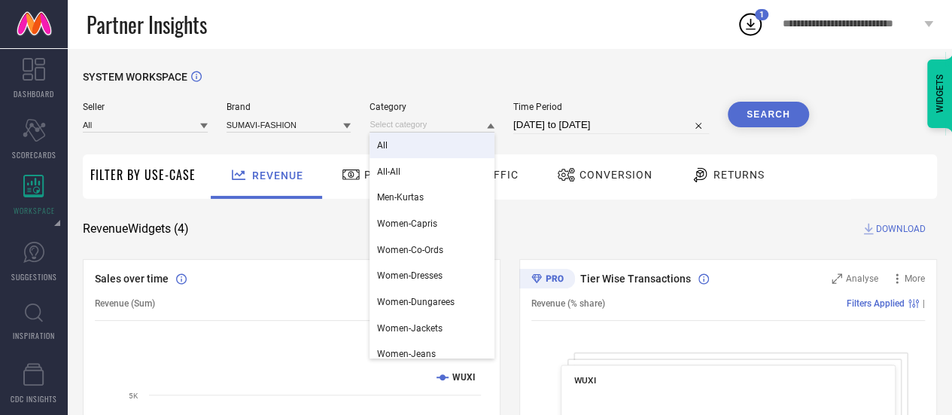
click at [447, 142] on div "All" at bounding box center [432, 146] width 125 height 26
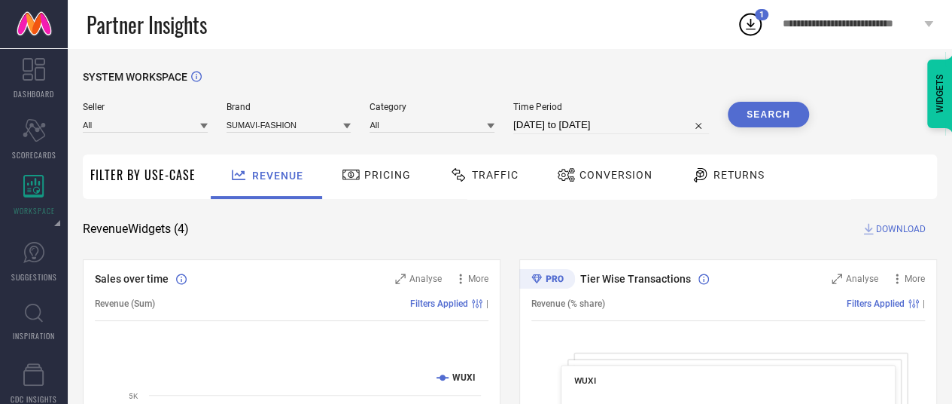
click at [554, 133] on input "[DATE] to [DATE]" at bounding box center [611, 125] width 196 height 18
select select "8"
select select "2025"
select select "9"
select select "2025"
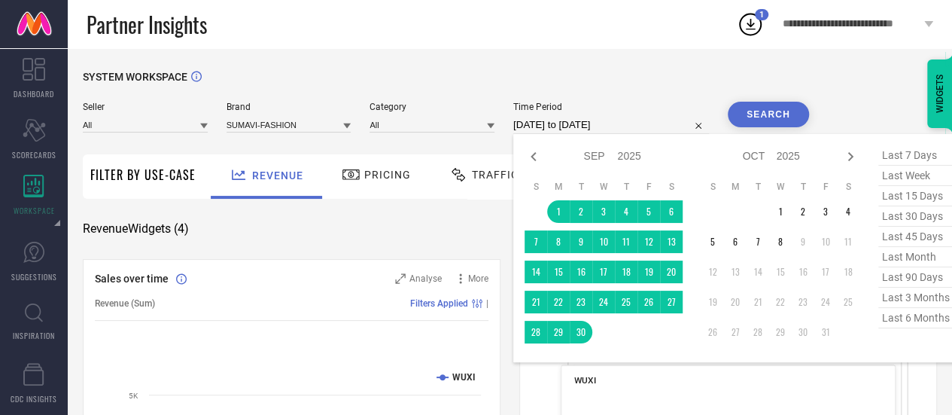
click at [785, 118] on button "Search" at bounding box center [768, 115] width 81 height 26
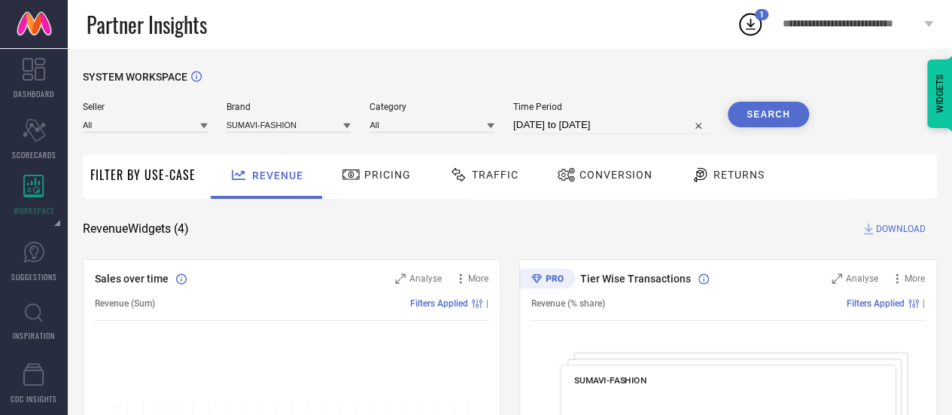
click at [758, 110] on button "Search" at bounding box center [768, 115] width 81 height 26
click at [276, 134] on div "Brand SUMAVI-FASHION" at bounding box center [289, 118] width 125 height 32
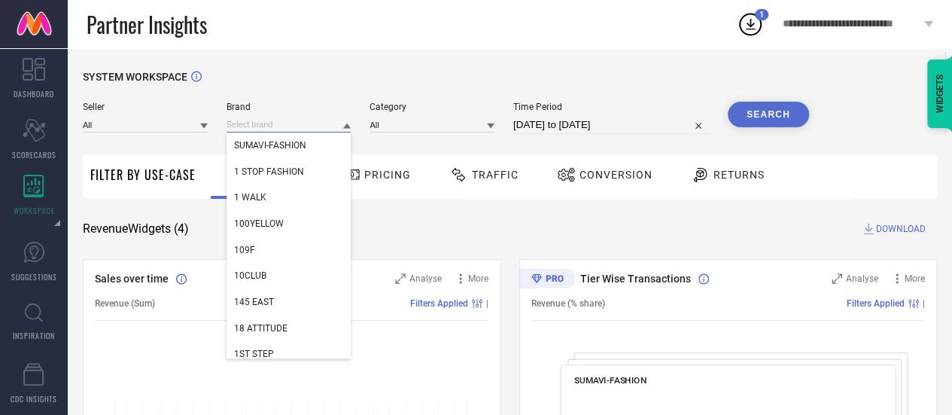
click at [273, 128] on input at bounding box center [289, 125] width 125 height 16
paste input "Indietoga"
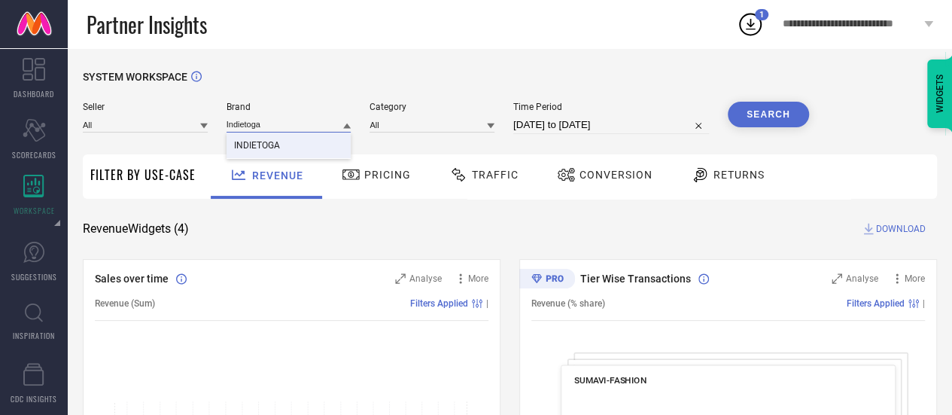
type input "Indietoga"
click at [274, 139] on div "INDIETOGA" at bounding box center [289, 146] width 125 height 26
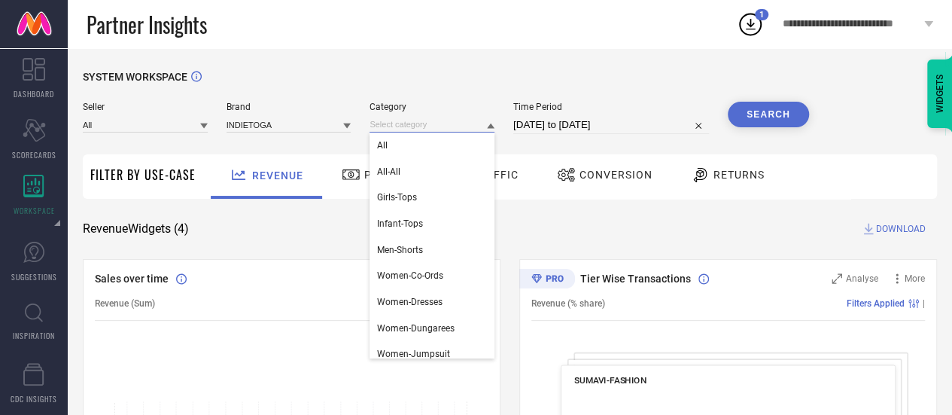
click at [413, 130] on input at bounding box center [432, 125] width 125 height 16
click at [413, 139] on div "All" at bounding box center [432, 146] width 125 height 26
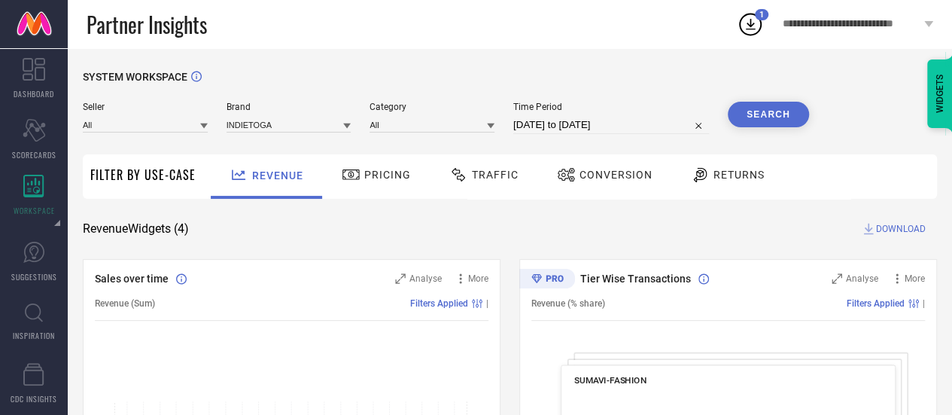
click at [751, 116] on button "Search" at bounding box center [768, 115] width 81 height 26
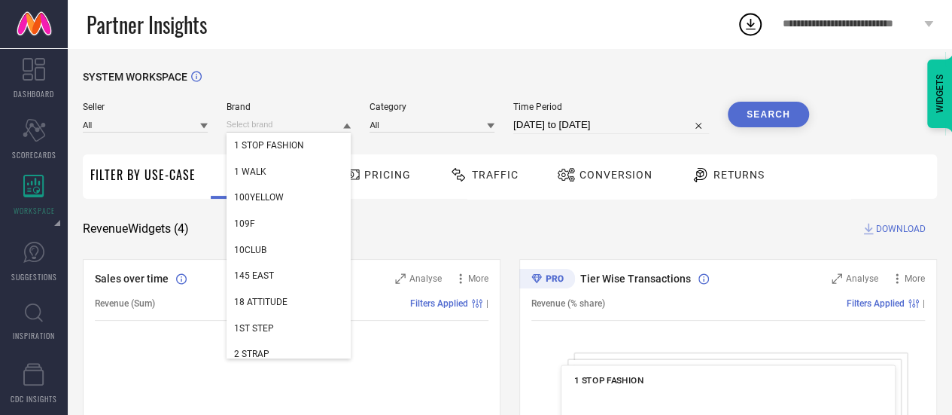
click at [285, 126] on input at bounding box center [289, 125] width 125 height 16
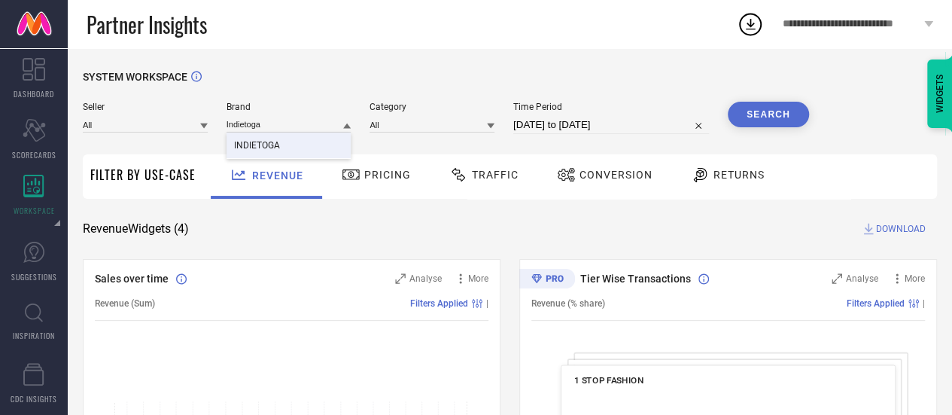
type input "Indietoga"
click at [291, 152] on div "INDIETOGA" at bounding box center [289, 146] width 125 height 26
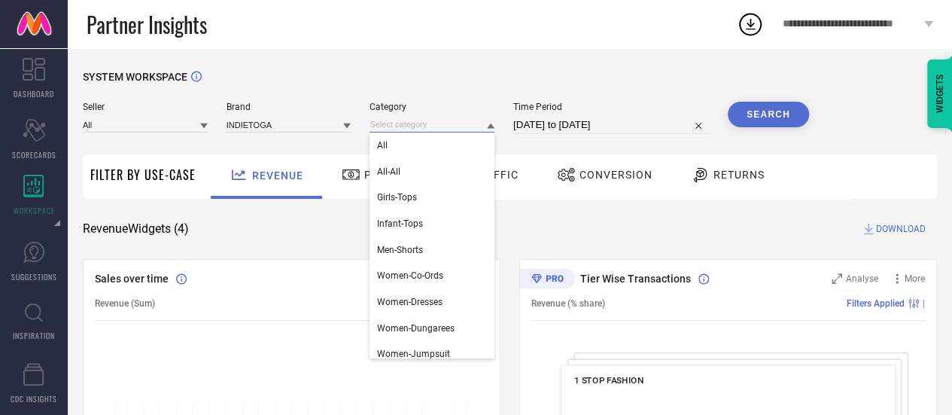
click at [445, 128] on input at bounding box center [432, 125] width 125 height 16
click at [443, 136] on div "All" at bounding box center [432, 146] width 125 height 26
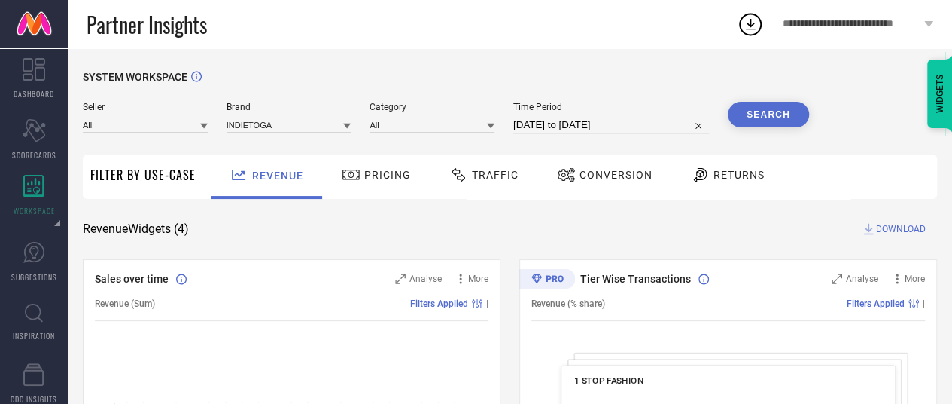
click at [601, 127] on input "[DATE] to [DATE]" at bounding box center [611, 125] width 196 height 18
select select "8"
select select "2025"
select select "9"
select select "2025"
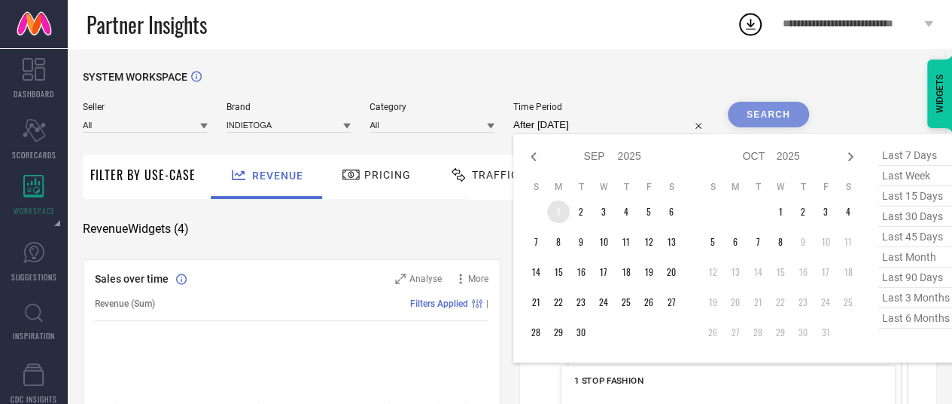
click at [559, 213] on td "1" at bounding box center [558, 211] width 23 height 23
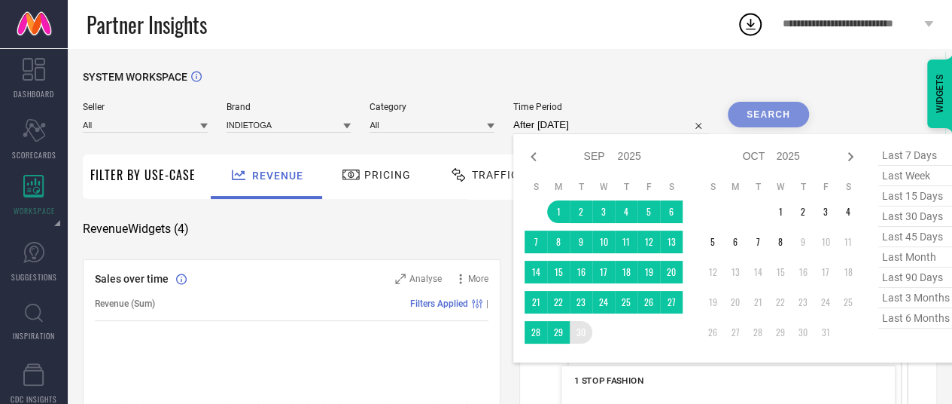
type input "[DATE] to [DATE]"
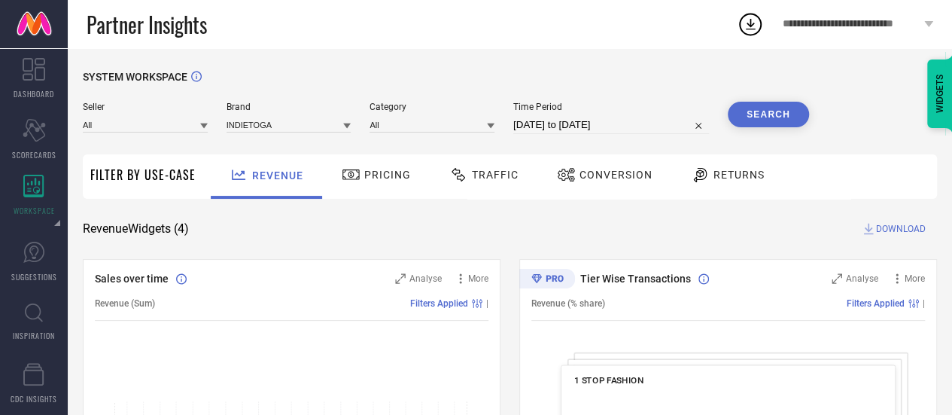
click at [750, 108] on button "Search" at bounding box center [768, 115] width 81 height 26
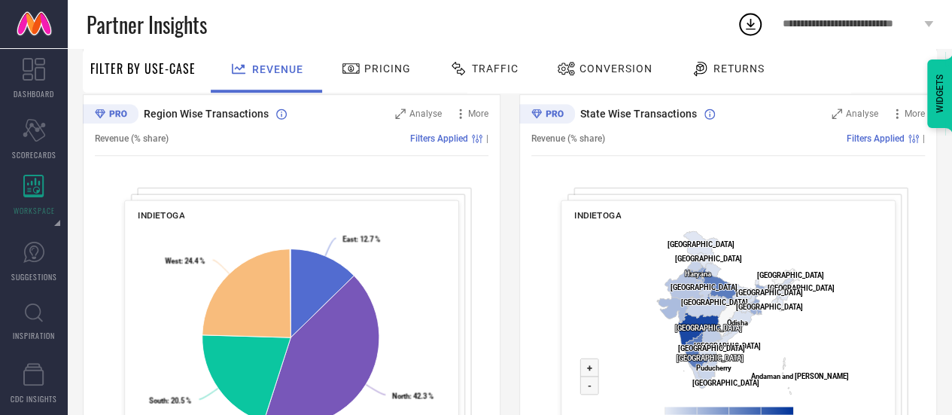
scroll to position [614, 0]
